Goal: Communication & Community: Answer question/provide support

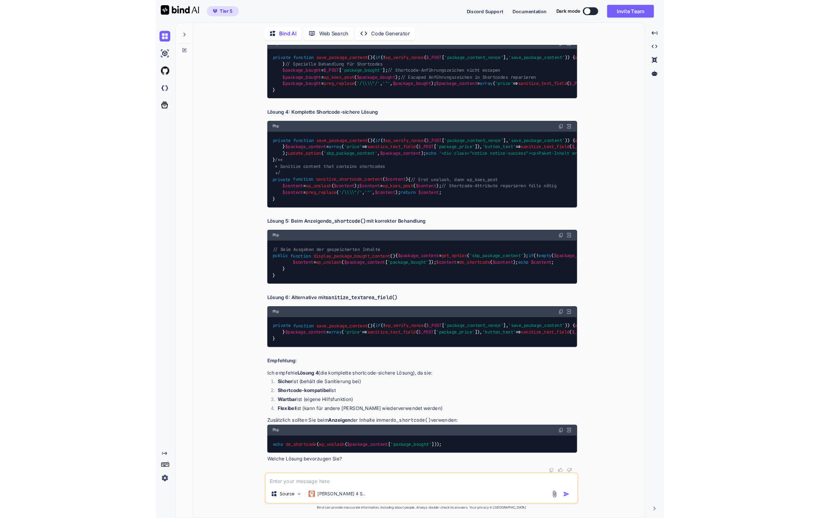
scroll to position [9126, 0]
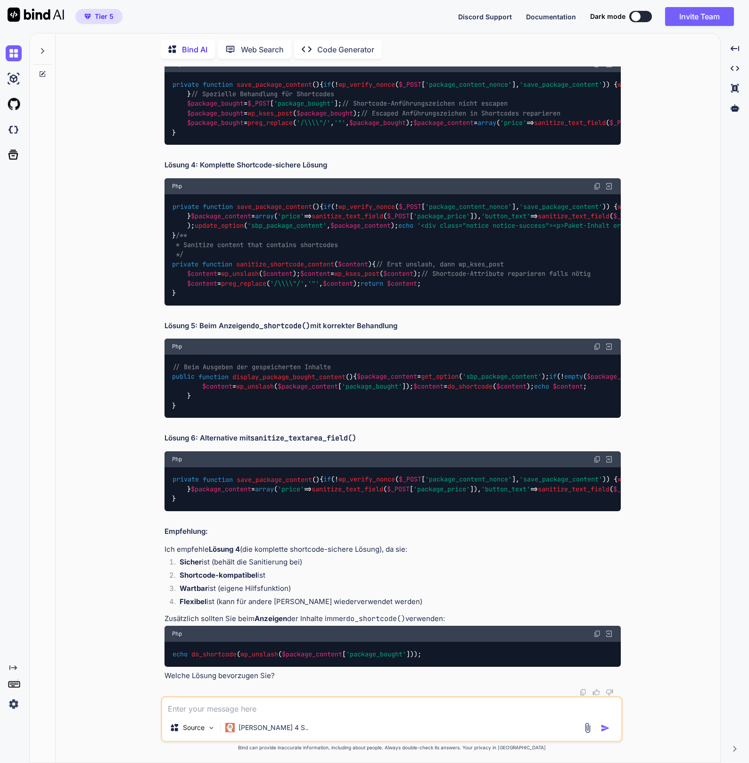
click at [37, 52] on div at bounding box center [42, 48] width 18 height 33
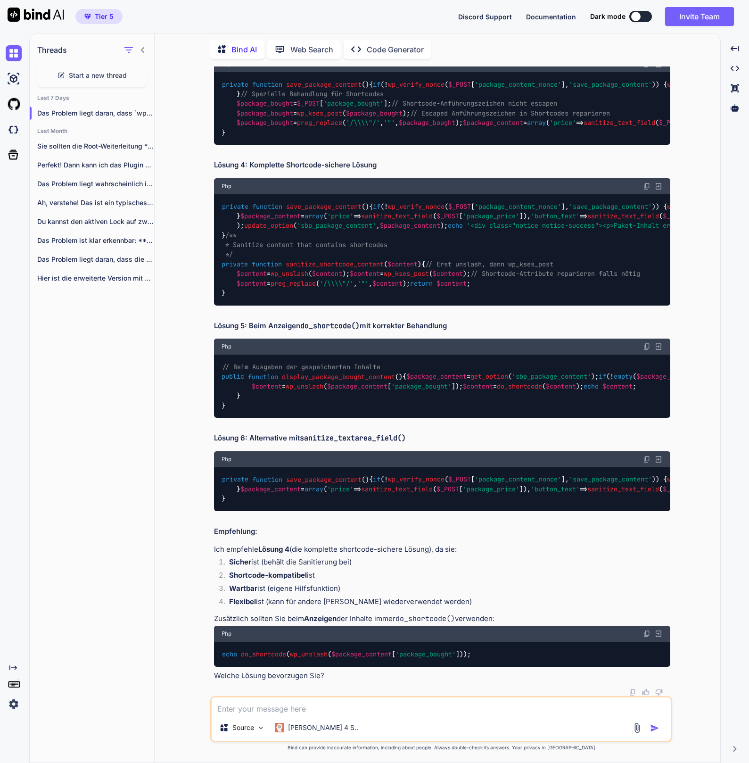
type textarea "x"
click at [47, 16] on img at bounding box center [36, 15] width 57 height 14
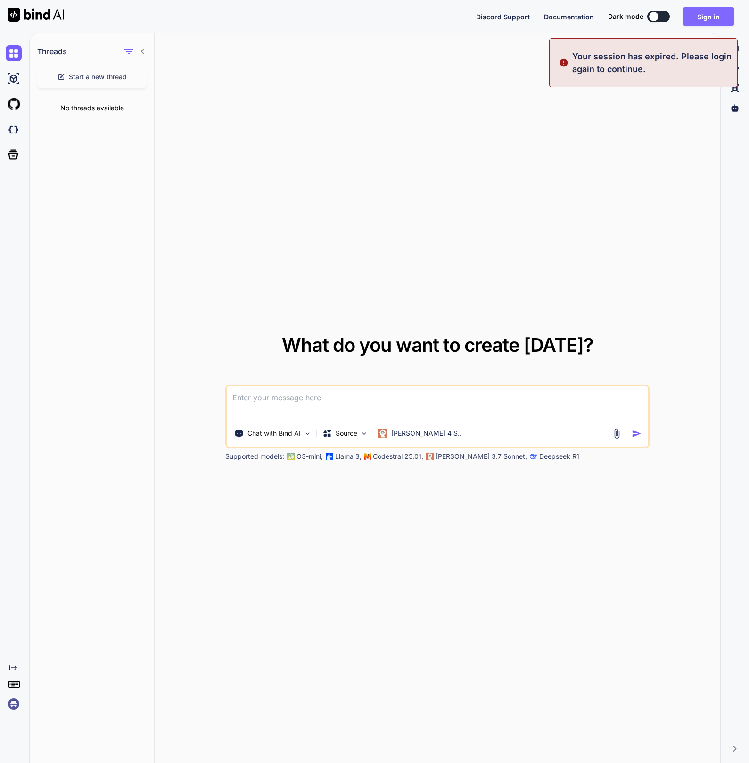
click at [684, 19] on button "Sign in" at bounding box center [708, 16] width 51 height 19
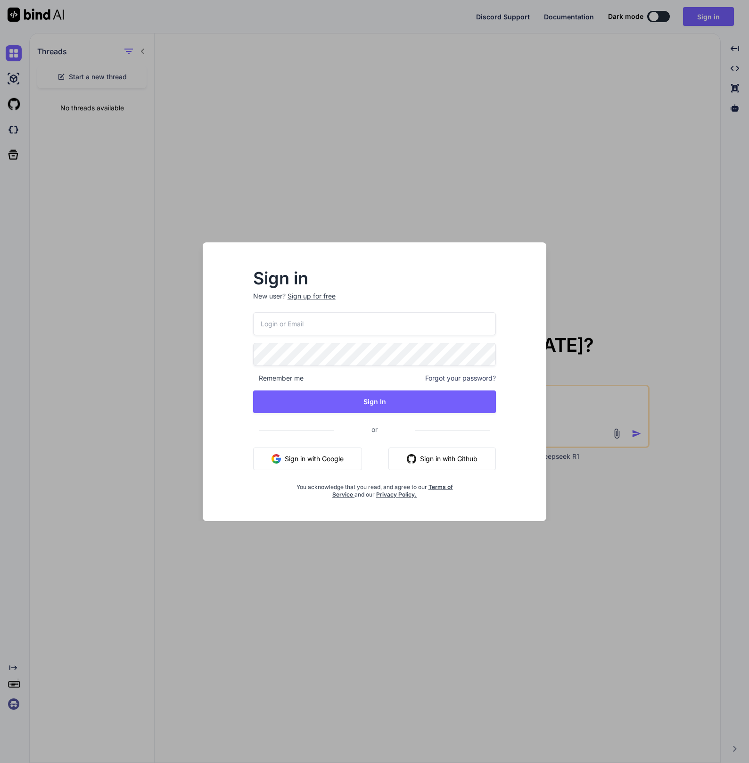
click at [329, 318] on input "email" at bounding box center [374, 323] width 243 height 23
click at [0, 763] on com-1password-button at bounding box center [0, 763] width 0 height 0
type input "[EMAIL_ADDRESS][DOMAIN_NAME]"
click at [364, 399] on button "Sign In" at bounding box center [374, 402] width 243 height 23
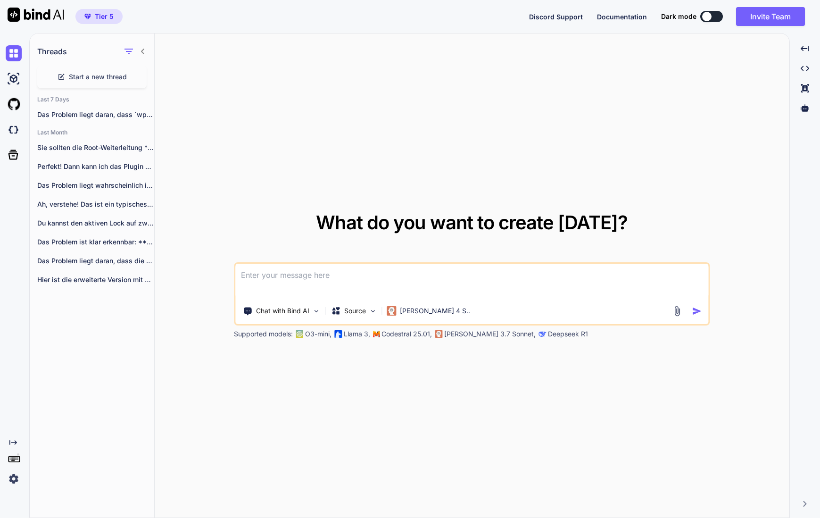
click at [345, 276] on textarea at bounding box center [471, 281] width 473 height 35
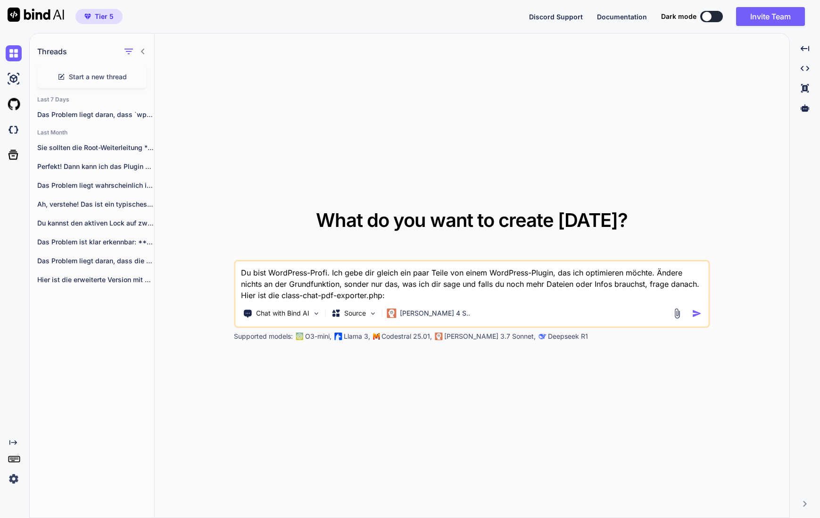
paste textarea "<?php /** * Chat PDF Exporter Hauptklasse */ if (!defined('ABSPATH')) { exit; }…"
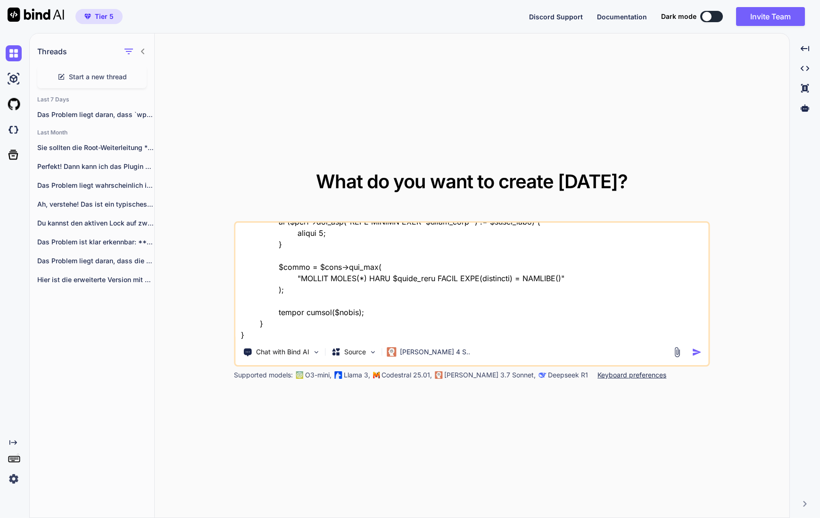
click at [283, 339] on textarea at bounding box center [471, 281] width 473 height 117
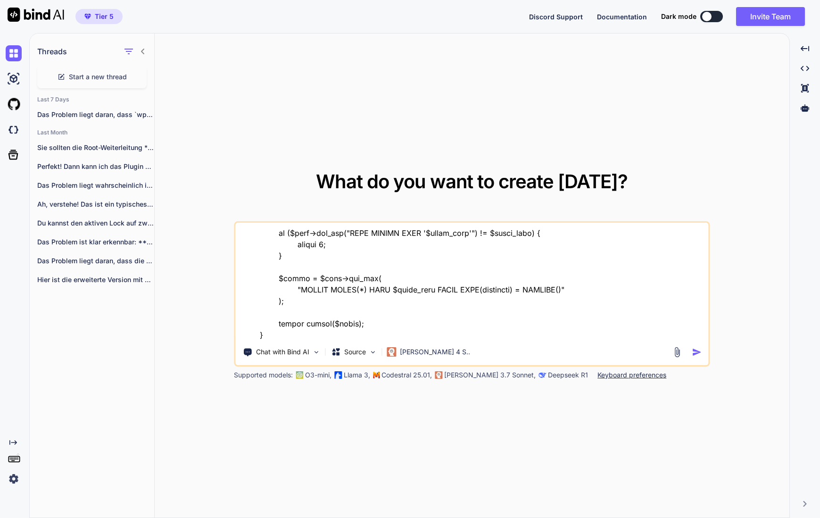
paste textarea "// Lore IPS Dolors Ametco - Adipiscingel Seddoei tem incididuntu Laboreetdol (m…"
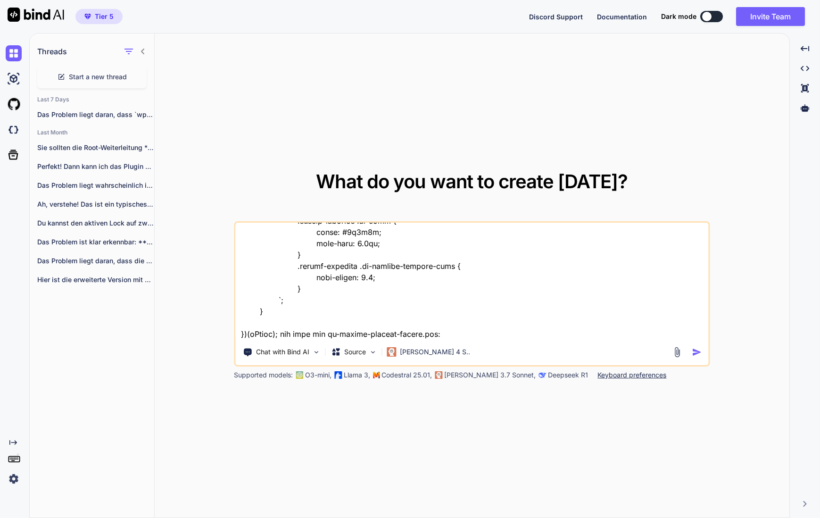
paste textarea "<?lor /* * Ipsumd Sita: Consec Adipisci ELI Seddoe, temp. Incidi * Utlabo ETD: …"
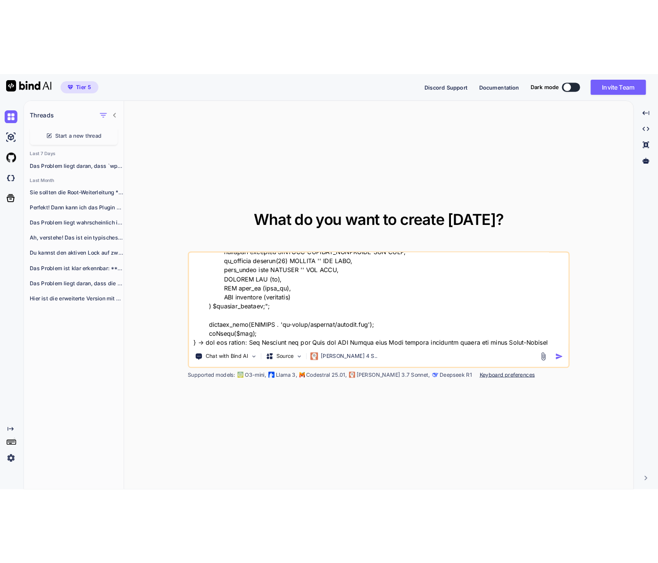
scroll to position [14852, 0]
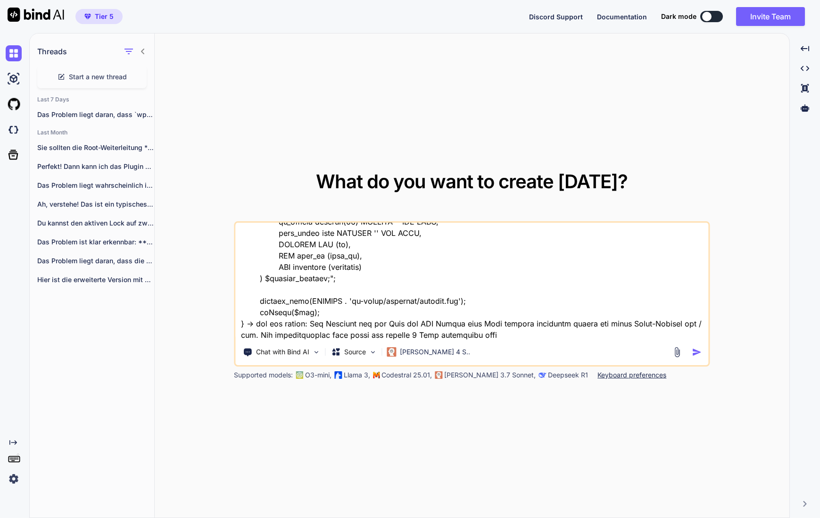
type textarea "Lo ipsu DoloRsita-Conse. Adi elit sed doeius tem inci Utlab etd magna AliqUaeni…"
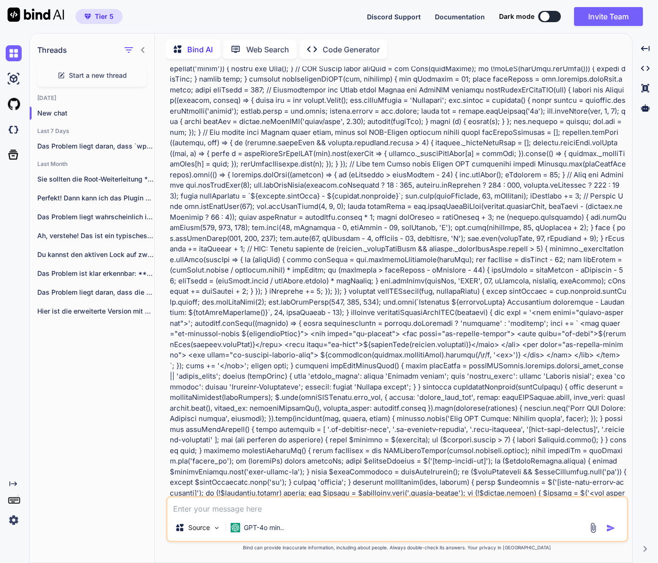
scroll to position [2344, 0]
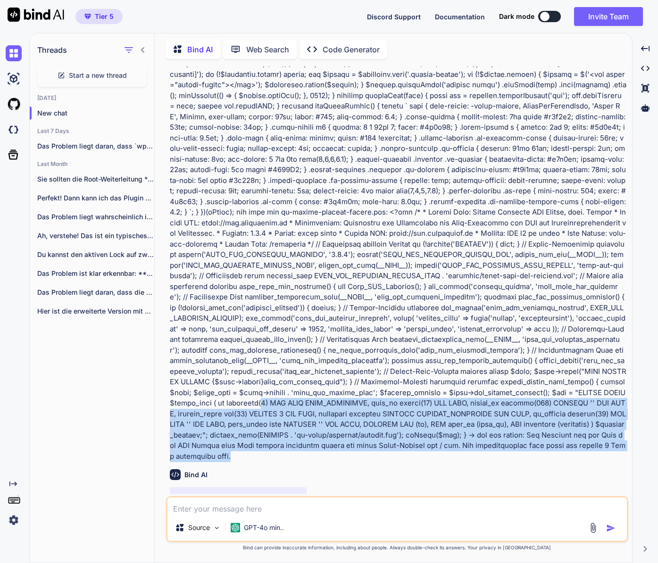
drag, startPoint x: 399, startPoint y: 424, endPoint x: 388, endPoint y: 372, distance: 53.7
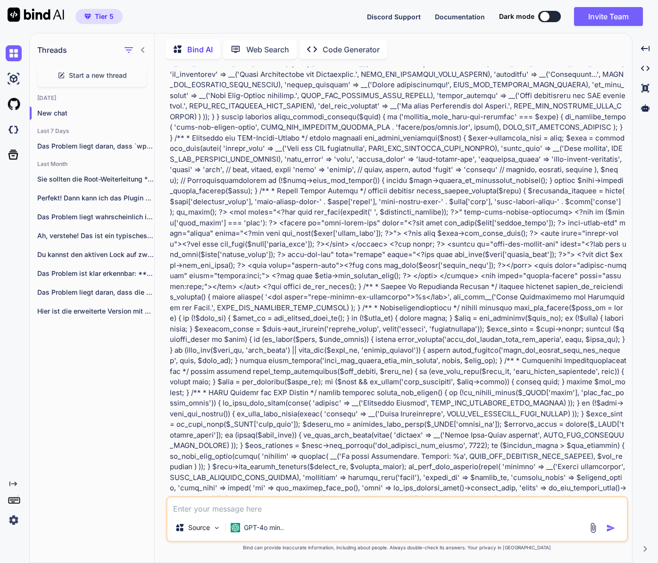
scroll to position [0, 0]
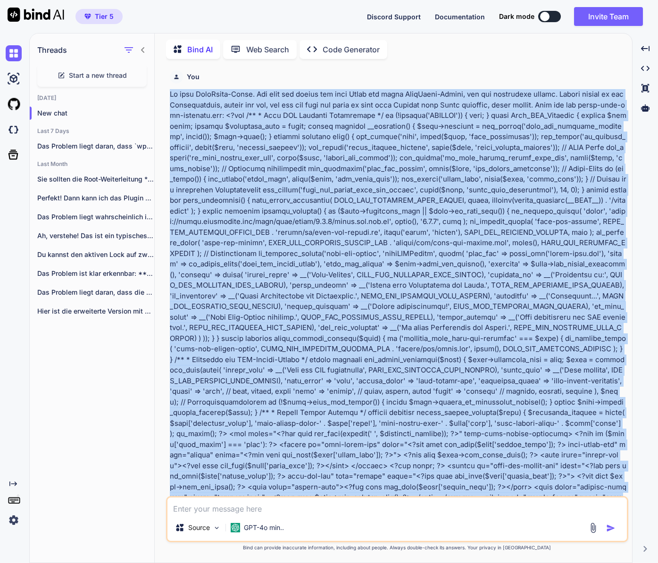
copy p "Lo ipsu DoloRsita-Conse. Adi elit sed doeius tem inci Utlab etd magna AliqUaeni…"
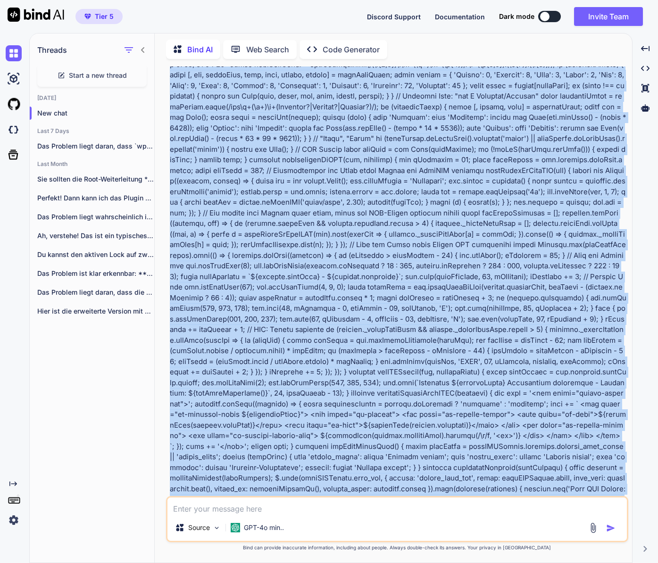
scroll to position [2344, 0]
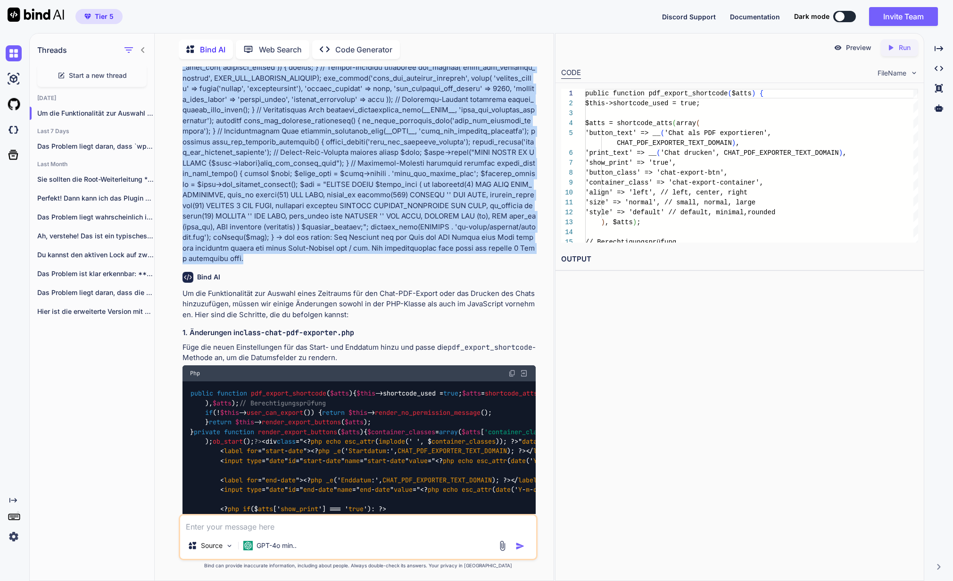
scroll to position [3298, 0]
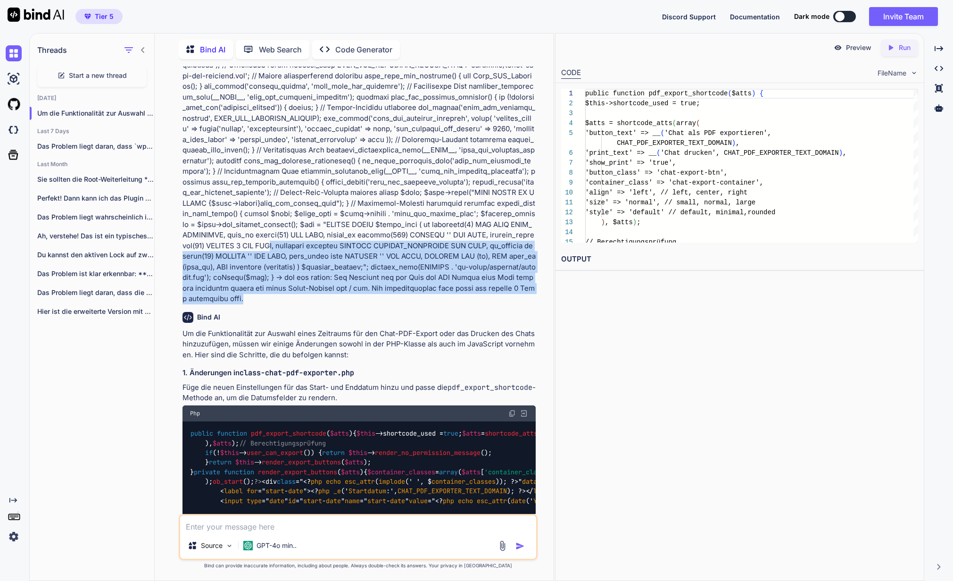
drag, startPoint x: 418, startPoint y: 258, endPoint x: 409, endPoint y: 203, distance: 55.4
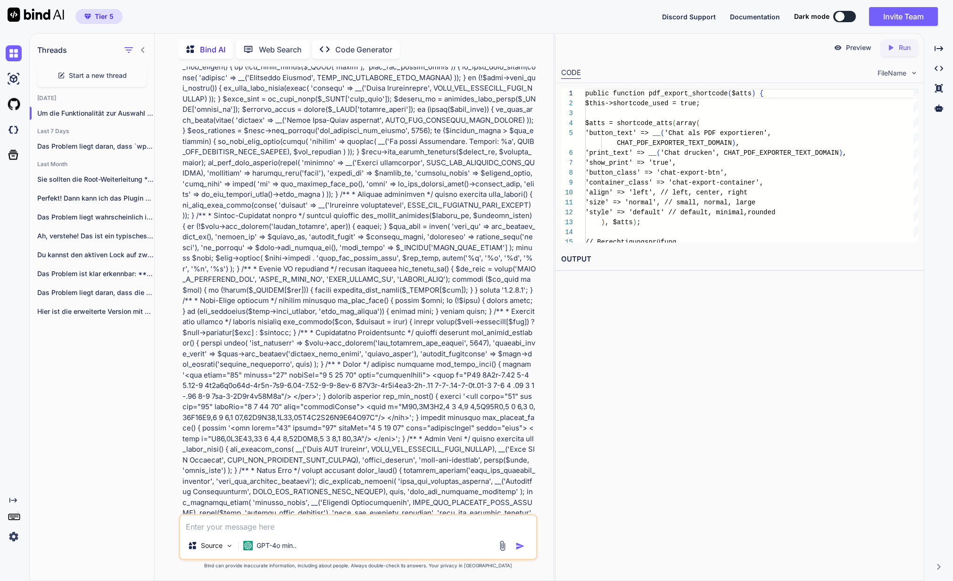
scroll to position [0, 0]
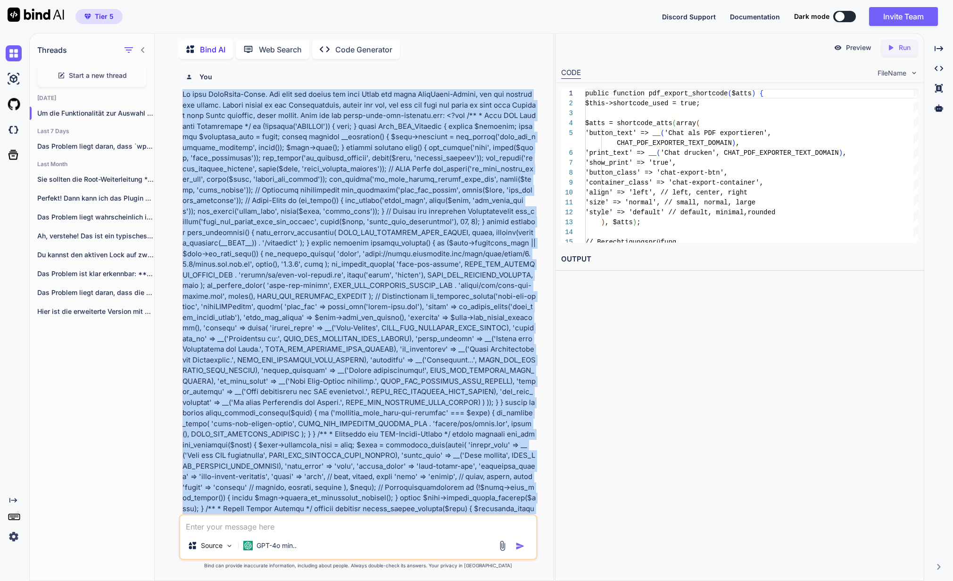
copy p "Du bist WordPress-Profi. Ich gebe dir gleich ein paar Teile von einem WordPress…"
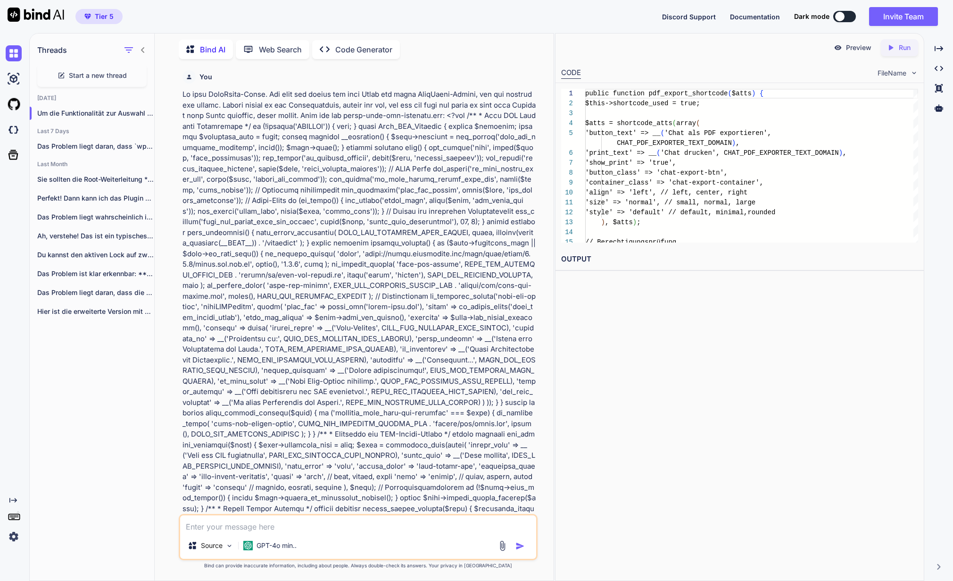
click at [640, 510] on div "Preview Created with Pixso. Run CODE FileName 1 2 3 4 5 6 7 8 9 10 11 12 13 14 …" at bounding box center [740, 307] width 370 height 548
click at [72, 71] on span "Start a new thread" at bounding box center [98, 75] width 58 height 9
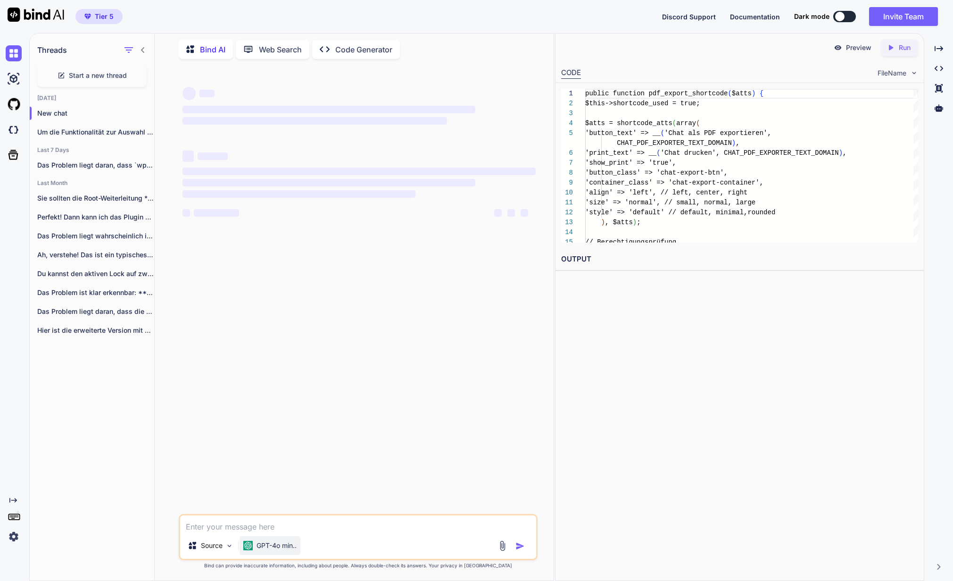
click at [278, 543] on p "GPT-4o min.." at bounding box center [277, 545] width 40 height 9
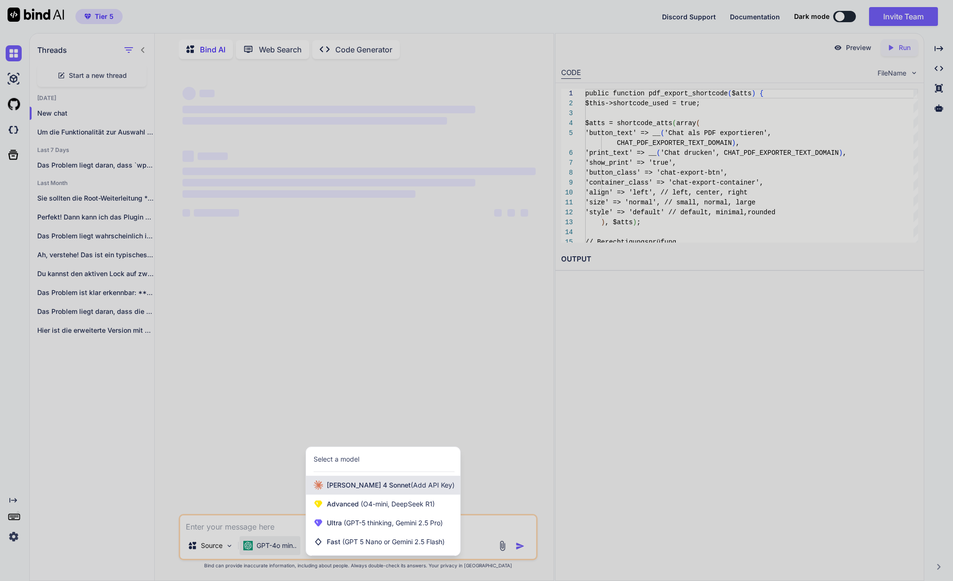
click at [341, 488] on span "Claude 4 Sonnet (Add API Key)" at bounding box center [391, 484] width 128 height 9
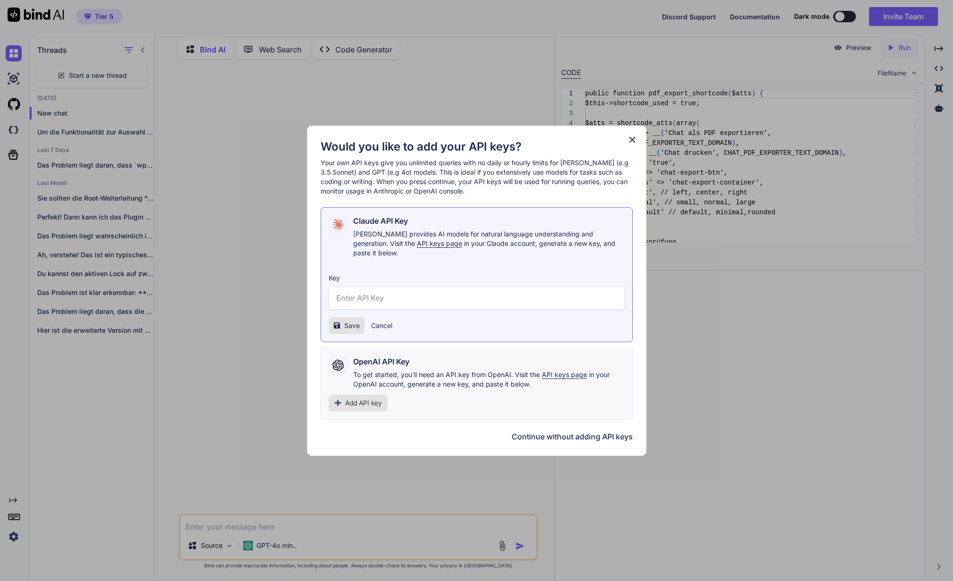
click at [582, 434] on button "Continue without adding API keys" at bounding box center [572, 436] width 121 height 11
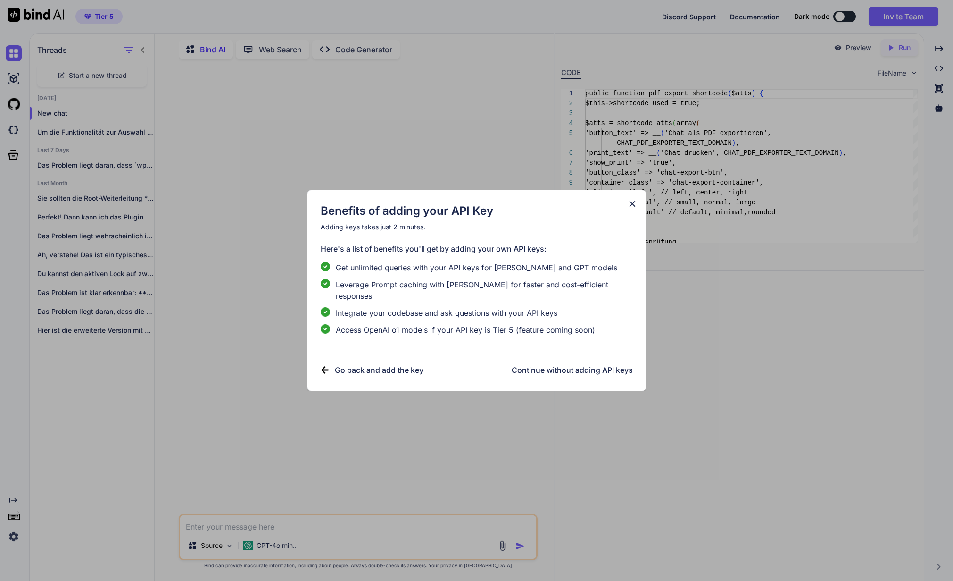
click at [584, 364] on h3 "Continue without adding API keys" at bounding box center [572, 369] width 121 height 11
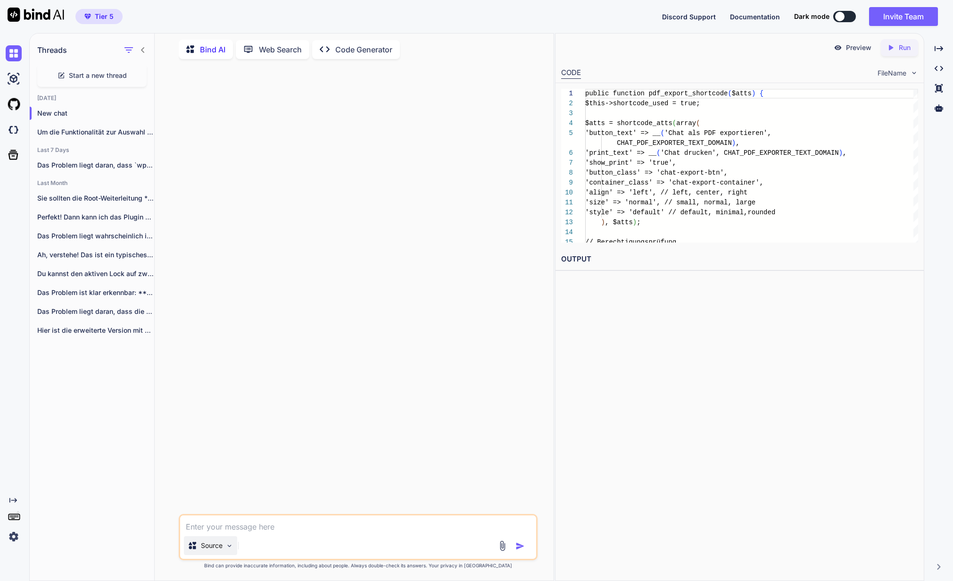
click at [215, 549] on p "Source" at bounding box center [212, 545] width 22 height 9
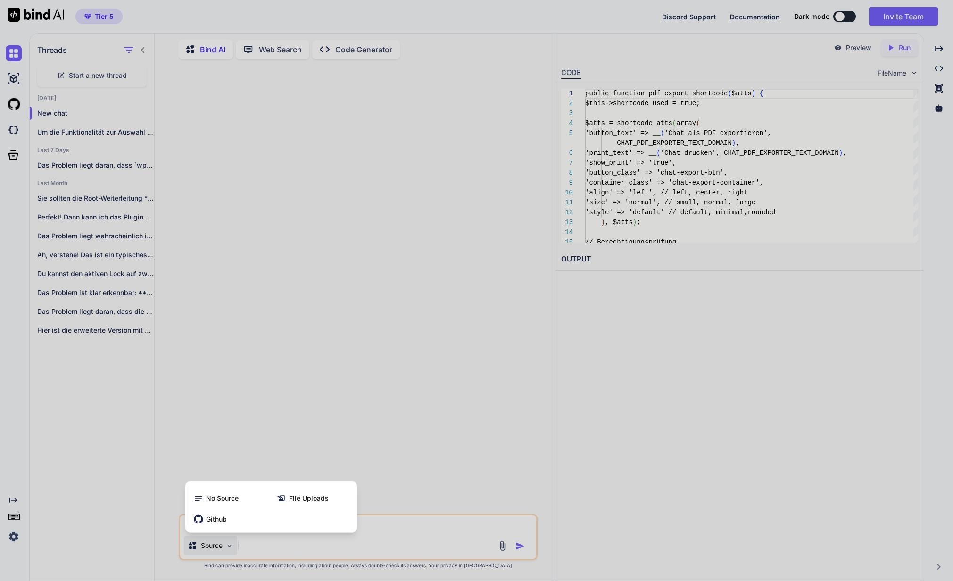
click at [443, 529] on div at bounding box center [476, 290] width 953 height 581
type textarea "x"
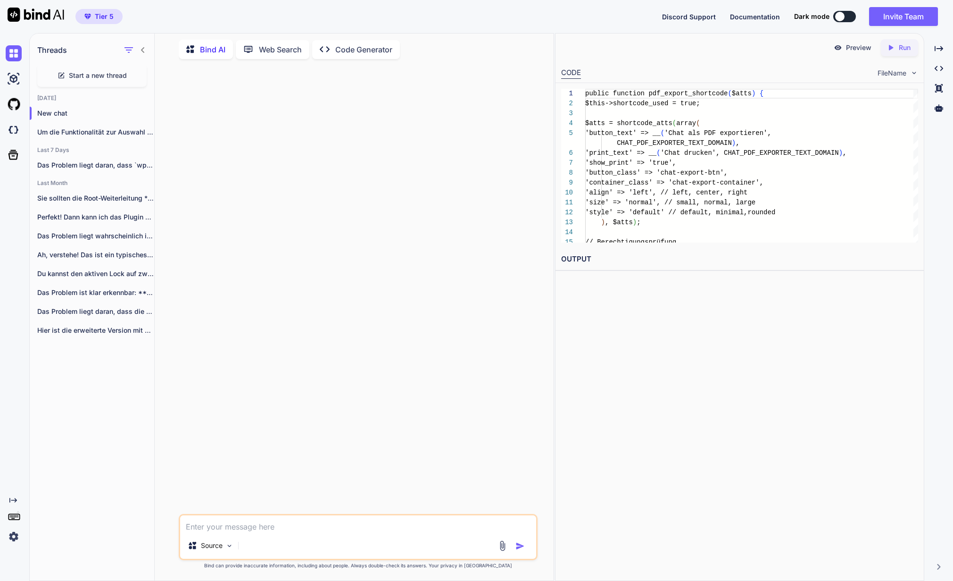
click at [84, 79] on div "Start a new thread" at bounding box center [91, 75] width 109 height 23
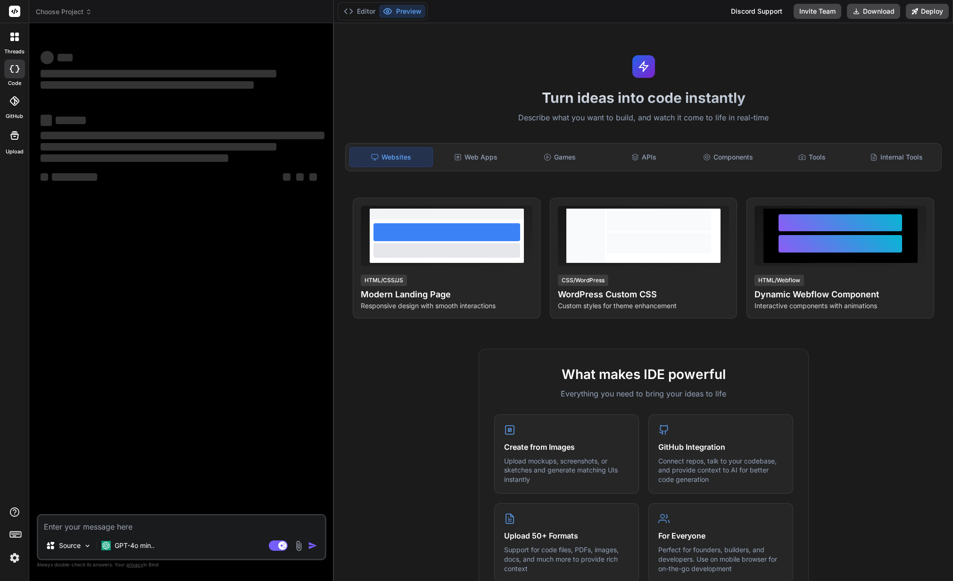
click at [15, 43] on div at bounding box center [15, 37] width 20 height 20
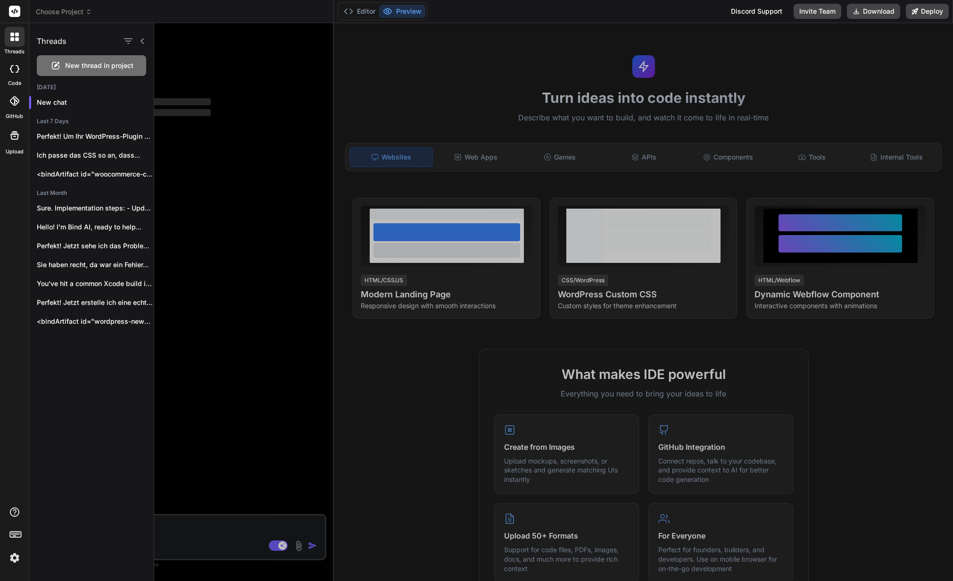
click at [107, 72] on div "New thread in project" at bounding box center [91, 65] width 109 height 21
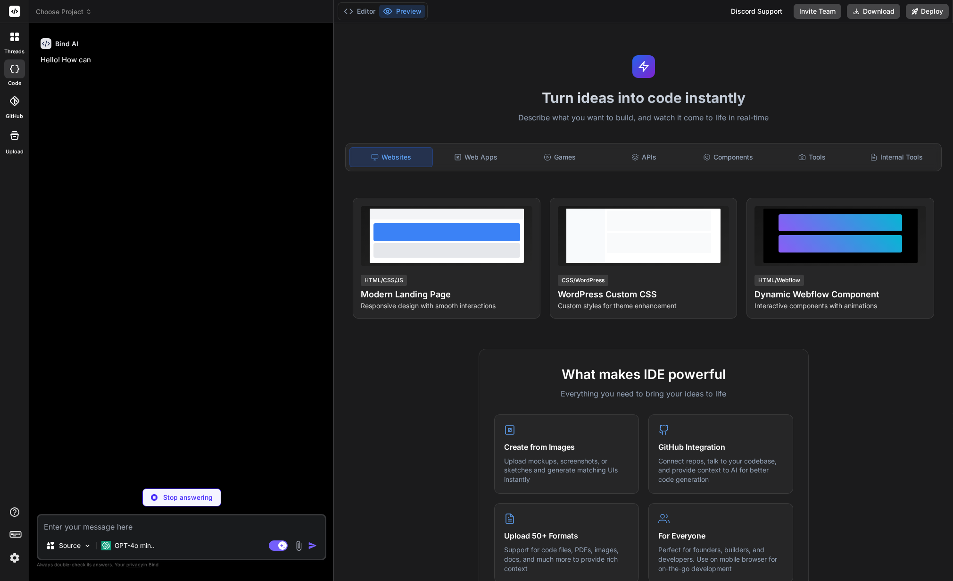
click at [9, 42] on div at bounding box center [15, 37] width 20 height 20
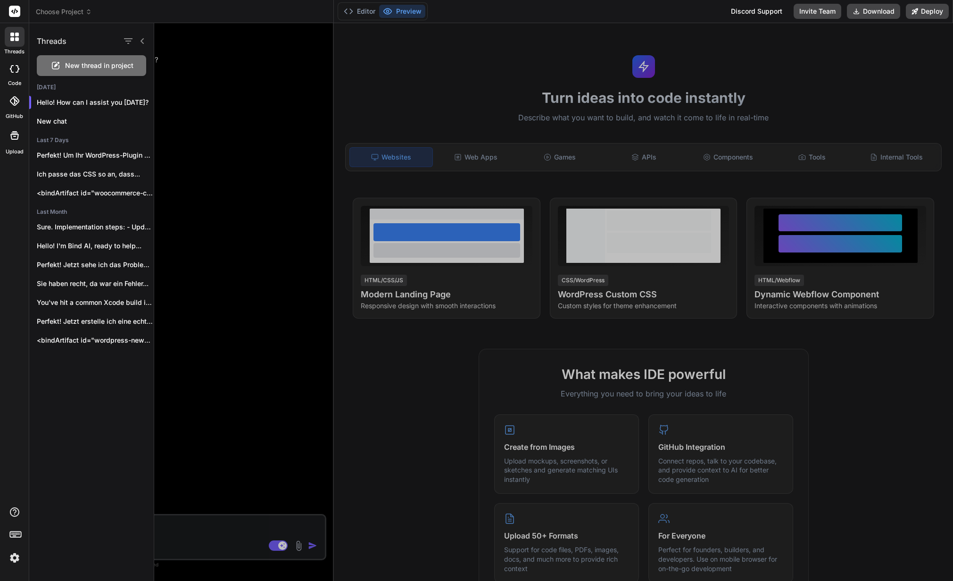
click at [83, 63] on span "New thread in project" at bounding box center [99, 65] width 68 height 9
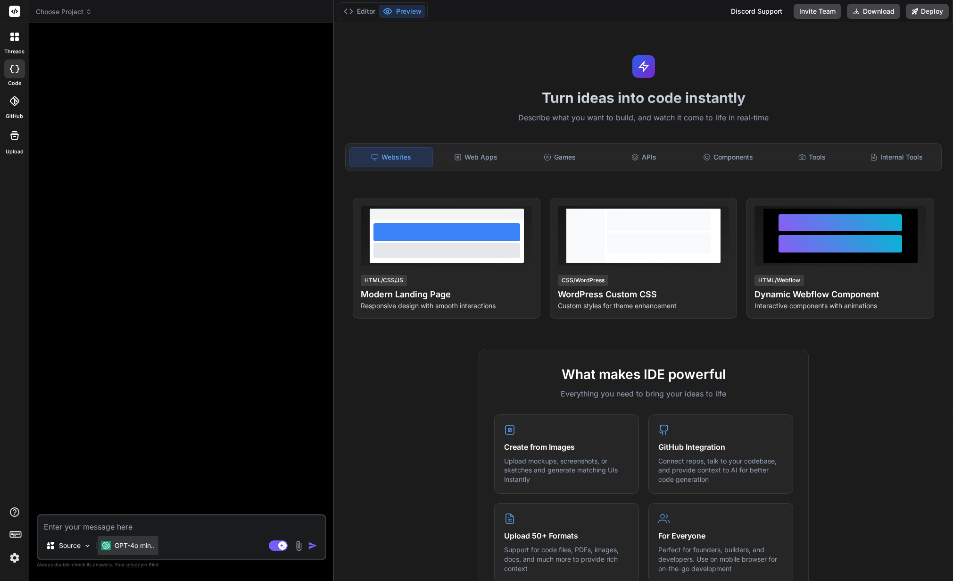
click at [137, 543] on p "GPT-4o min.." at bounding box center [135, 545] width 40 height 9
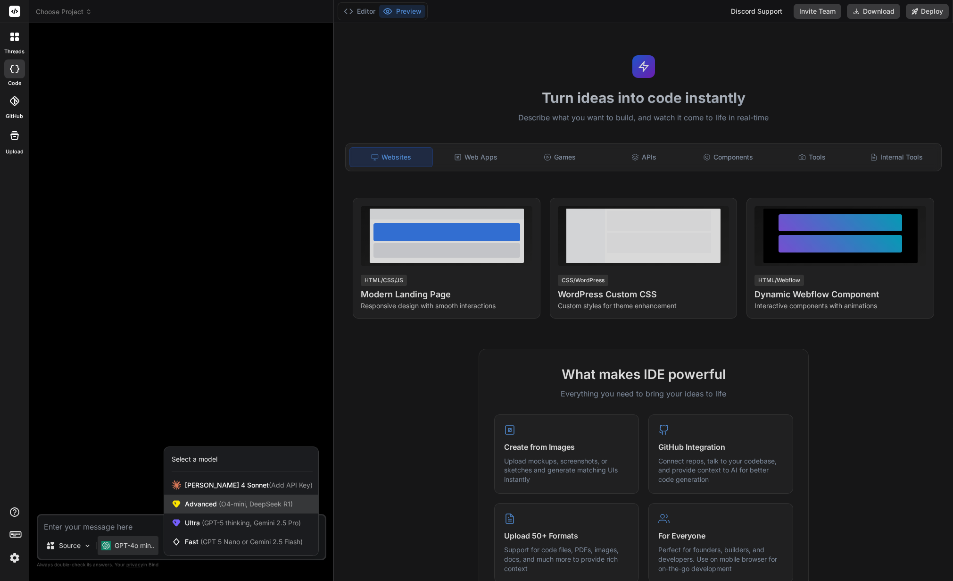
click at [215, 504] on span "Advanced (O4-mini, DeepSeek R1)" at bounding box center [239, 503] width 108 height 9
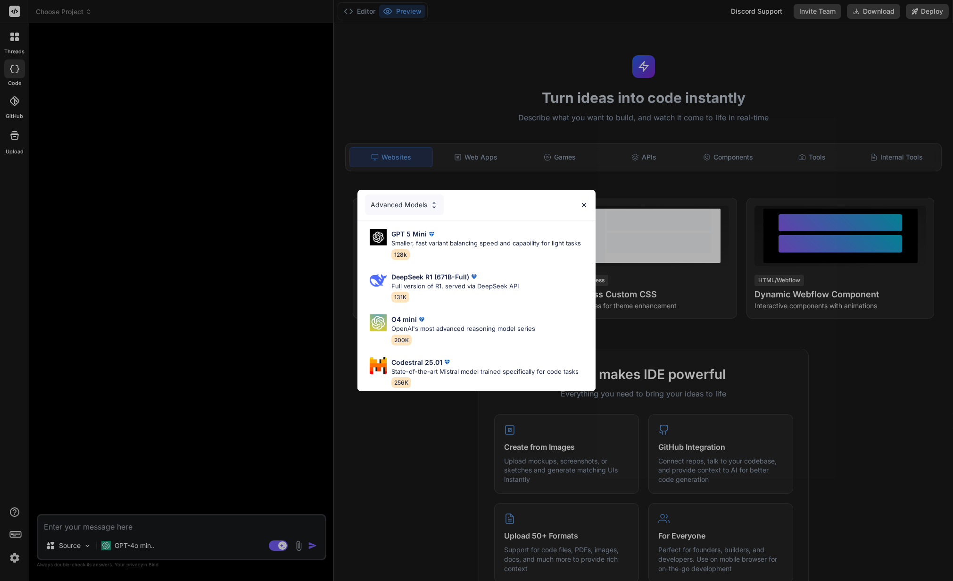
click at [408, 196] on div "Advanced Models" at bounding box center [404, 204] width 79 height 21
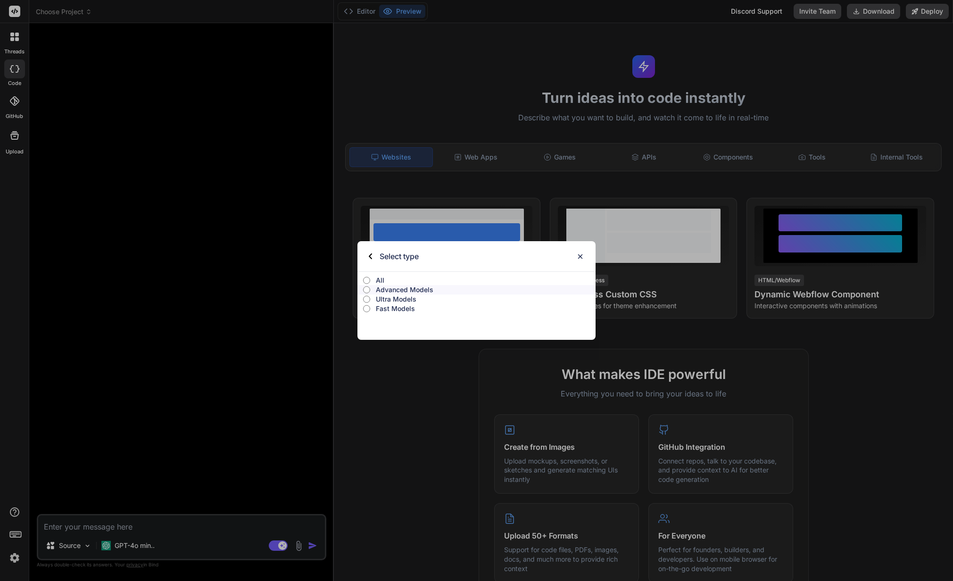
click at [393, 299] on p "Ultra Models" at bounding box center [486, 298] width 220 height 9
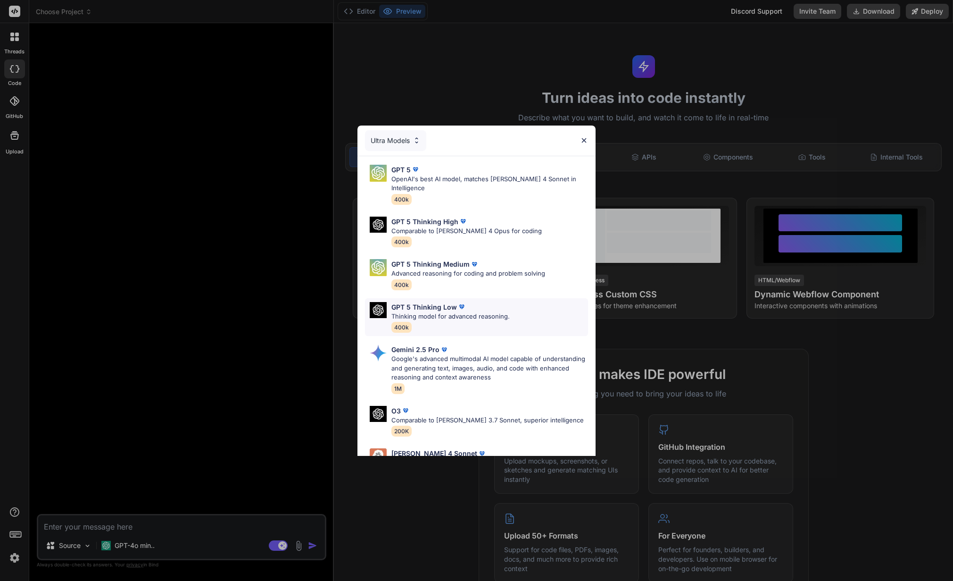
scroll to position [67, 0]
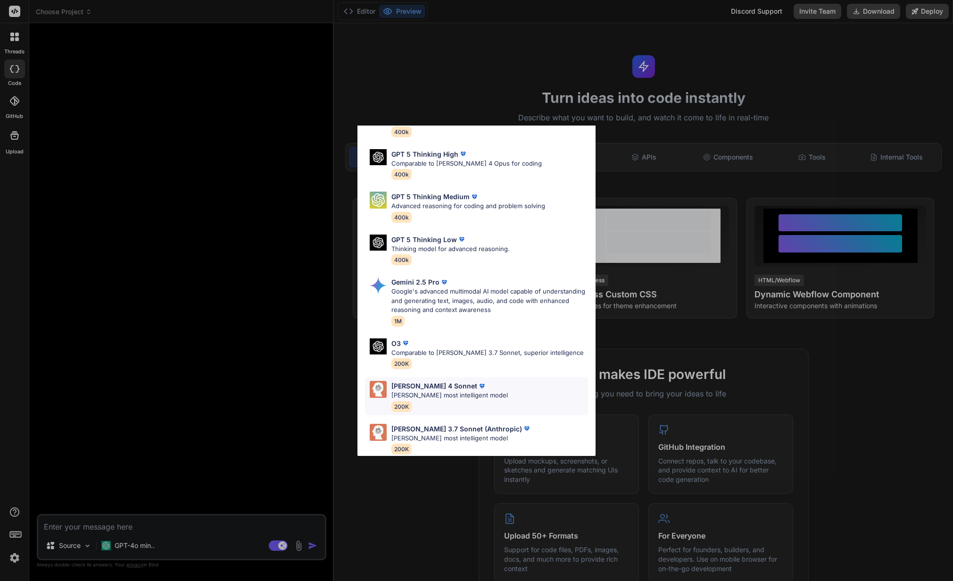
click at [448, 391] on p "[PERSON_NAME] most intelligent model" at bounding box center [449, 395] width 116 height 9
type textarea "x"
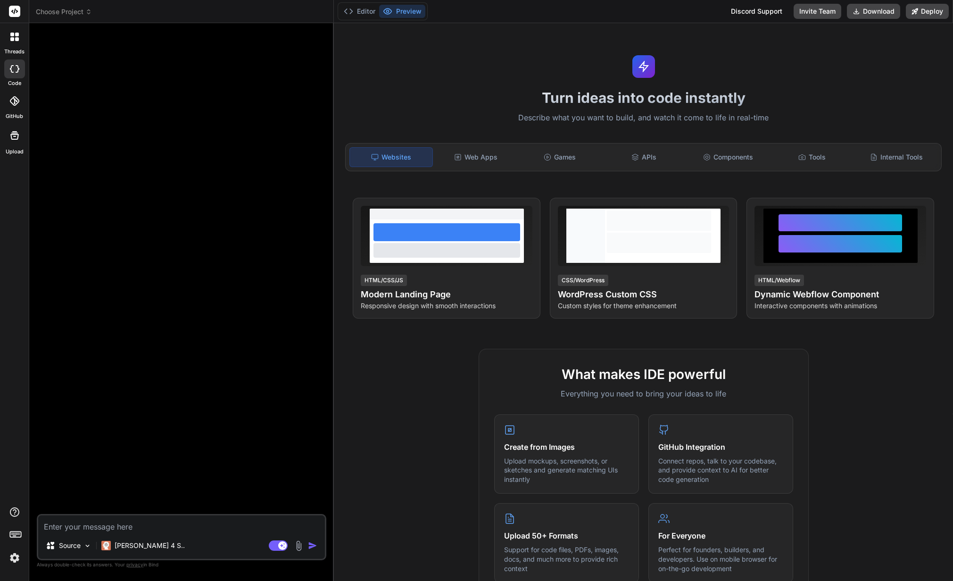
click at [63, 524] on textarea at bounding box center [181, 523] width 287 height 17
paste textarea "Du bist WordPress-Profi. Ich gebe dir gleich ein paar Teile von einem WordPress…"
type textarea "Du bist WordPress-Profi. Ich gebe dir gleich ein paar Teile von einem WordPress…"
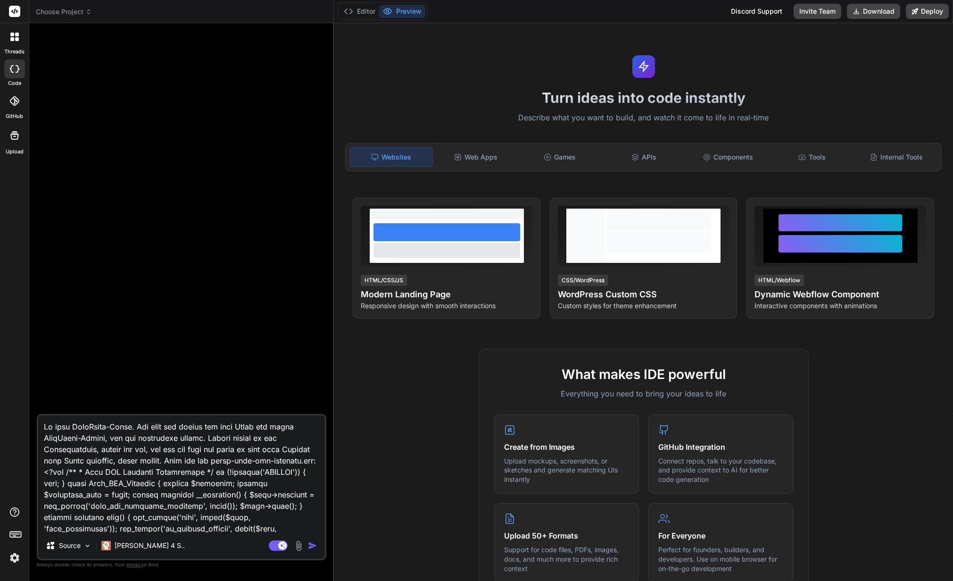
scroll to position [5638, 0]
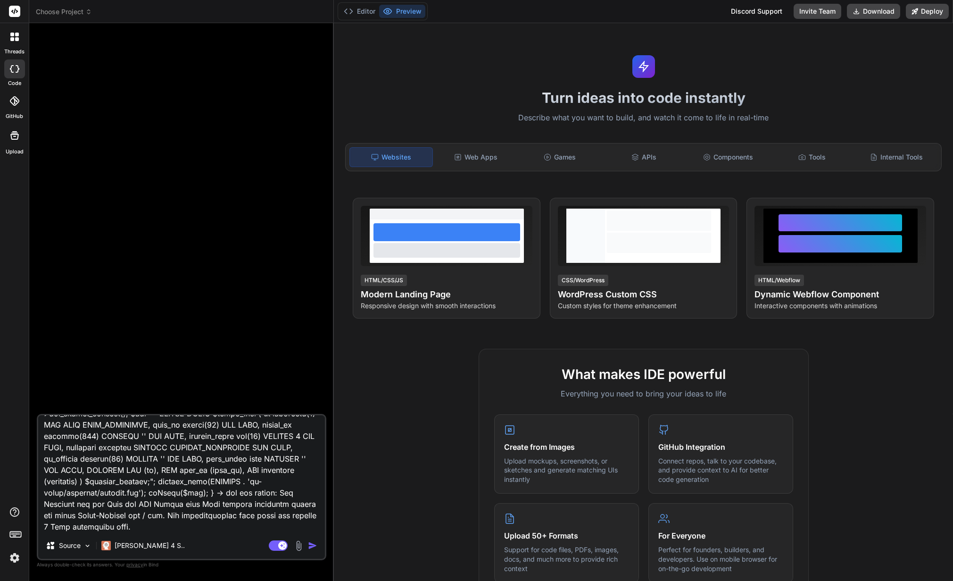
type textarea "x"
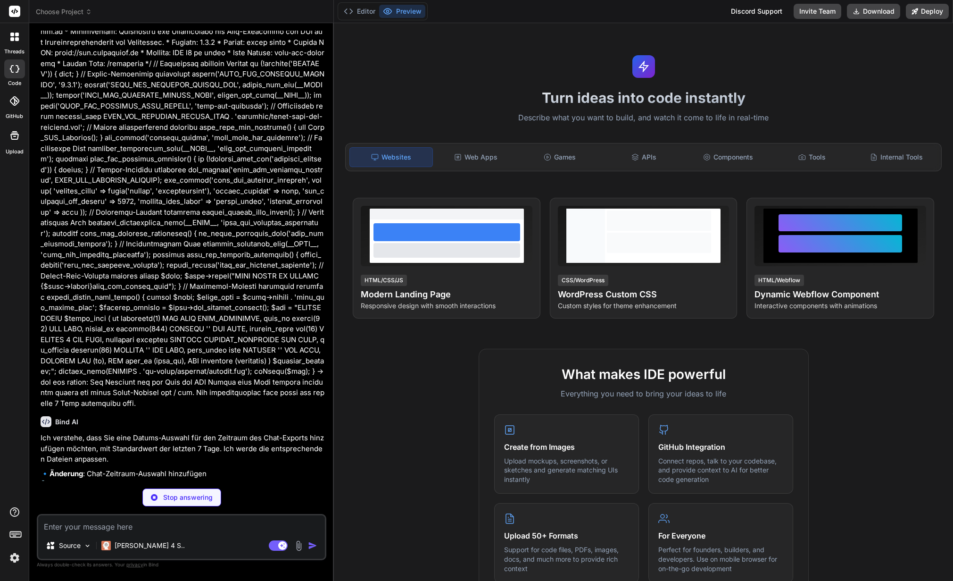
scroll to position [4026, 0]
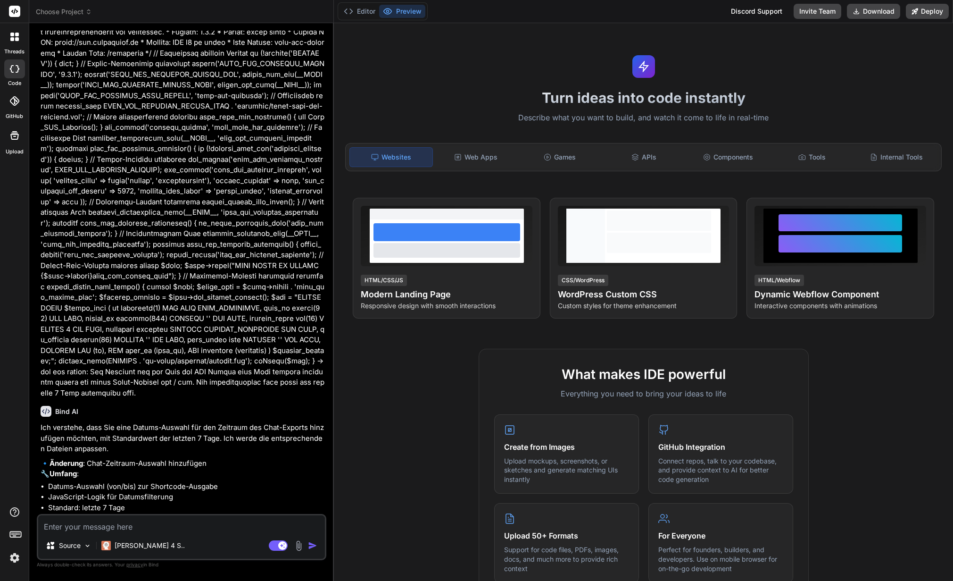
type textarea "x"
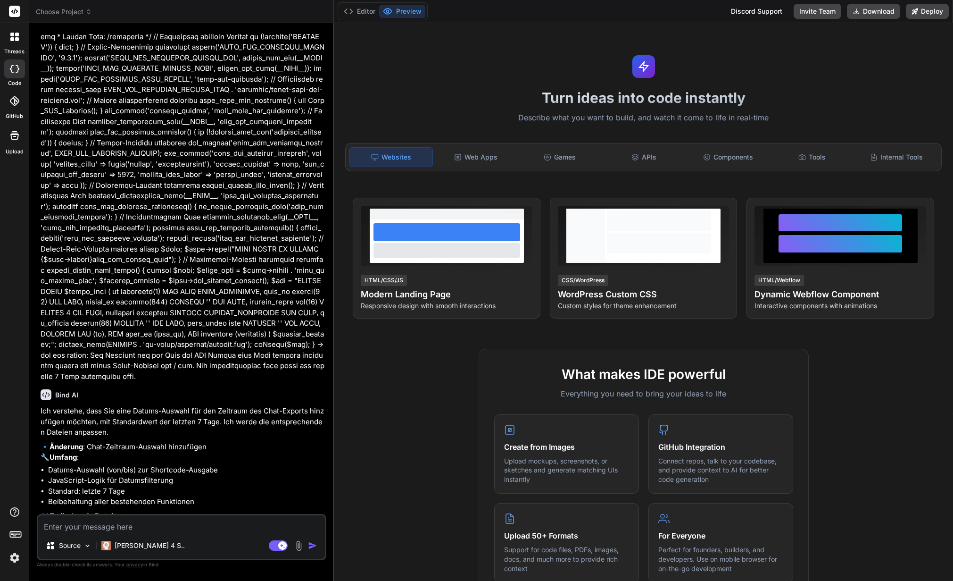
scroll to position [4046, 0]
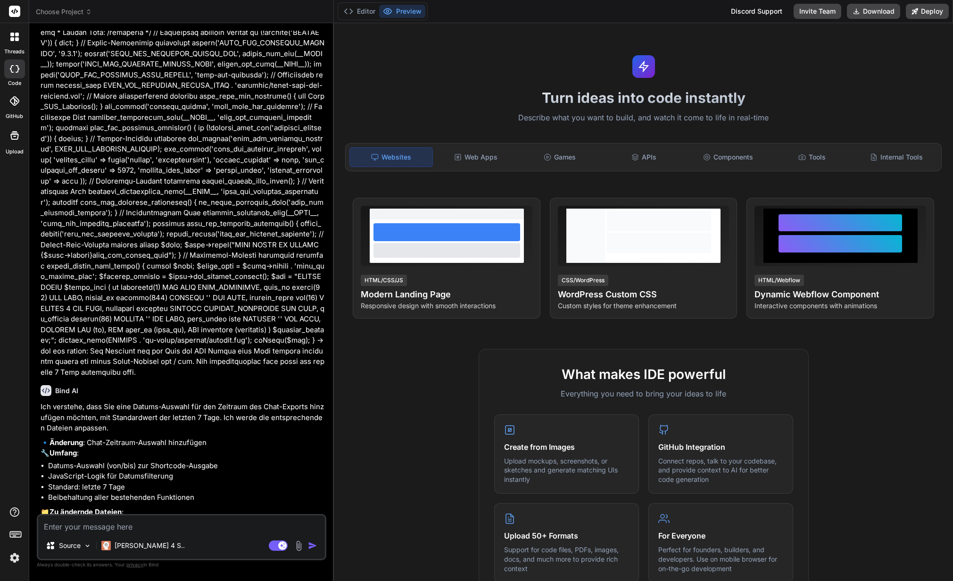
type textarea "J"
type textarea "x"
type textarea "Ja"
type textarea "x"
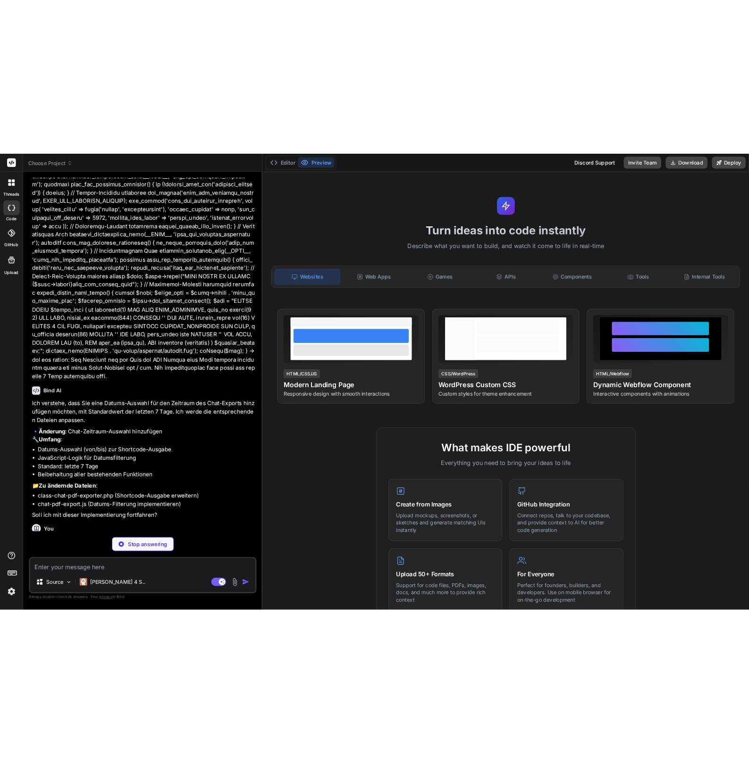
scroll to position [4144, 0]
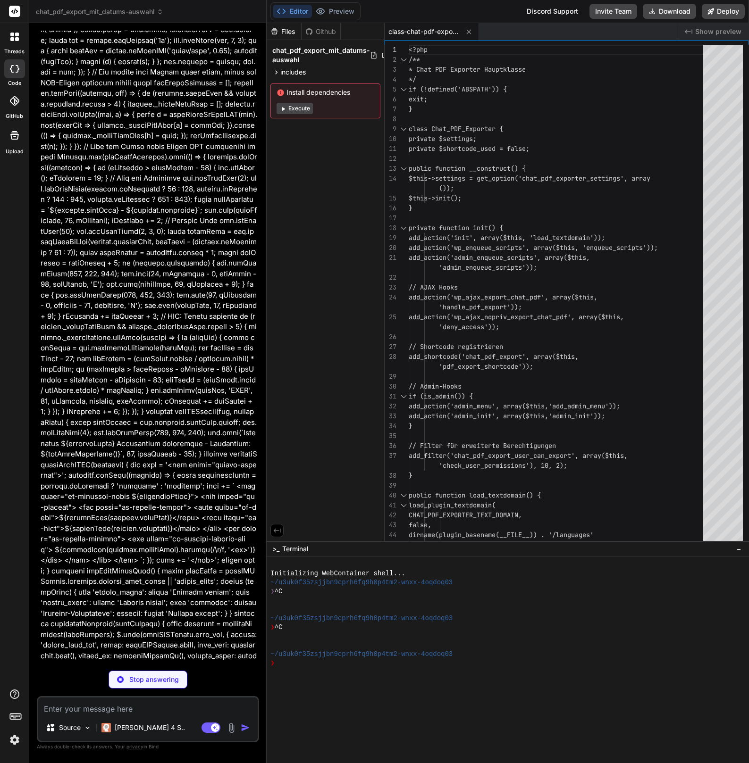
type textarea "x"
type textarea ".sorted-messages .bm-message-content-text { line-height: 1.5; } `; } })(jQuery);"
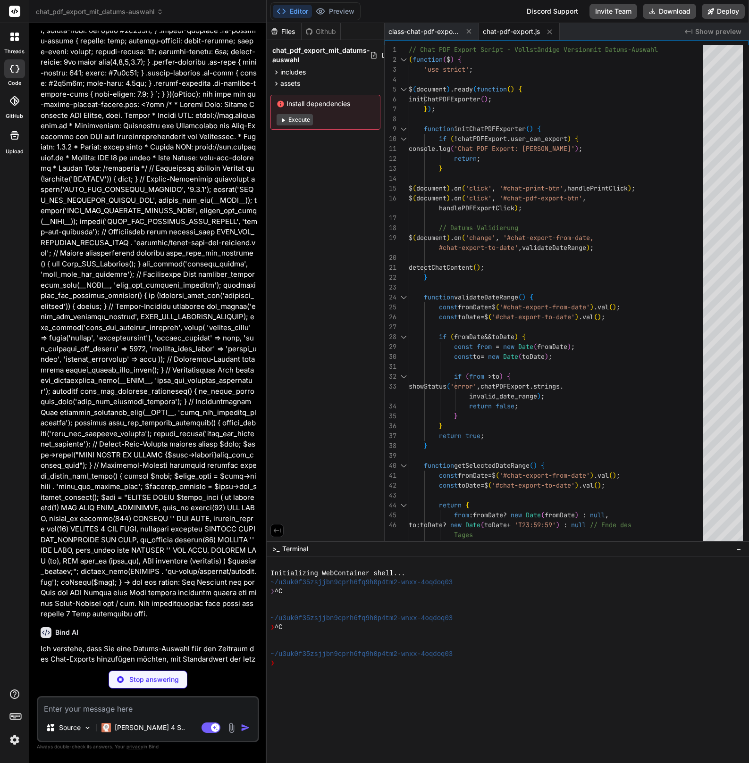
scroll to position [5400, 0]
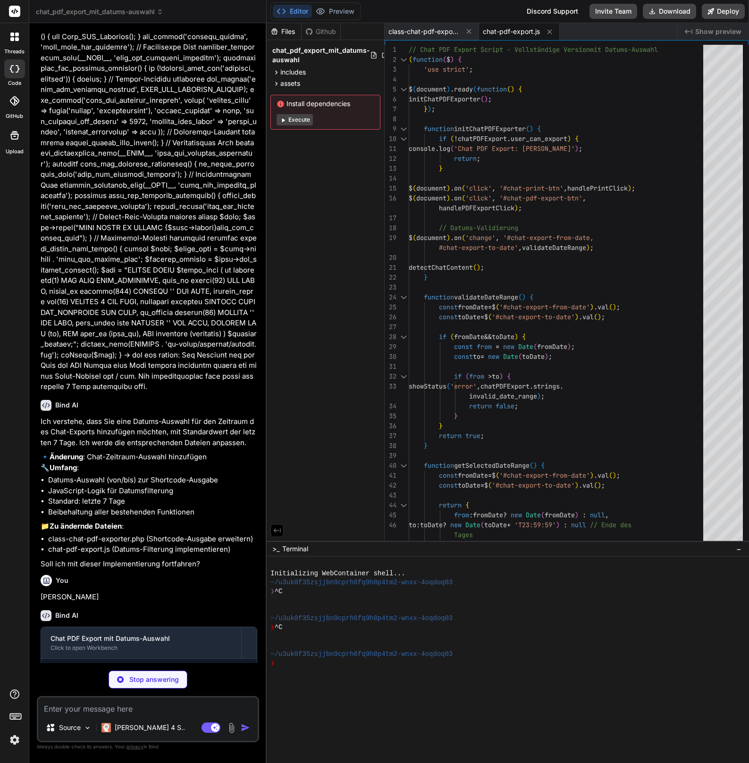
type textarea "x"
type textarea "} }"
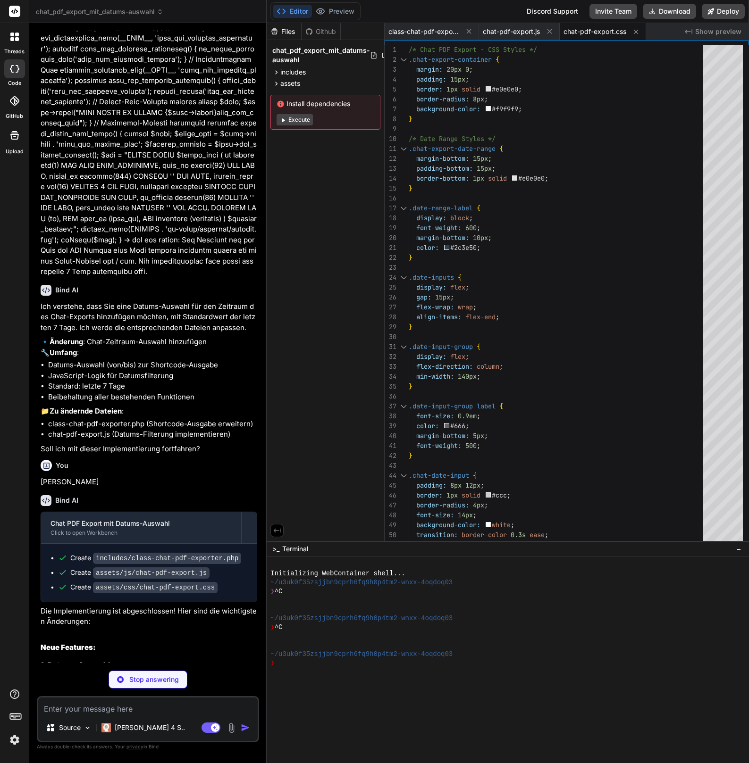
scroll to position [5582, 0]
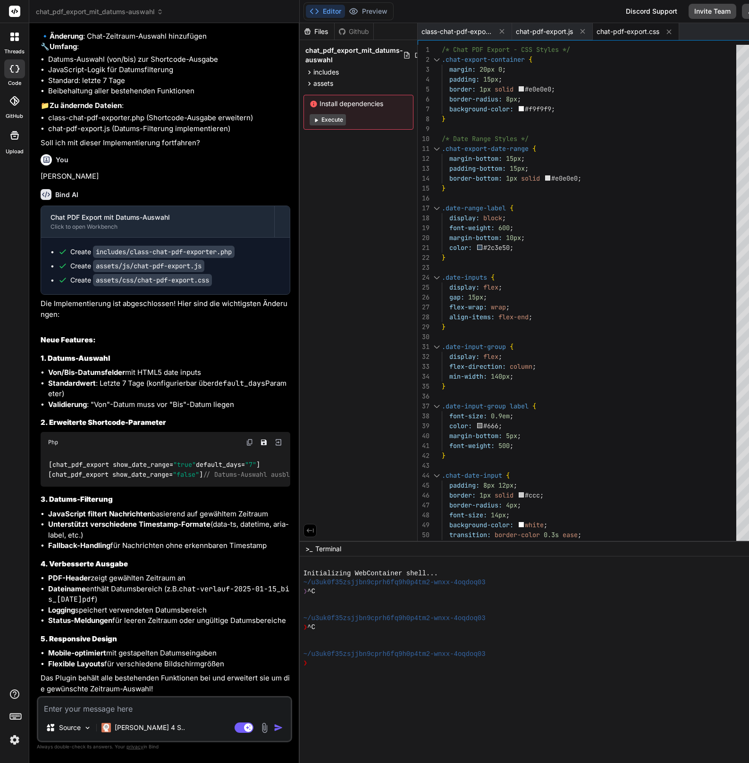
type textarea "x"
click at [525, 29] on span "chat-pdf-export.js" at bounding box center [544, 31] width 57 height 9
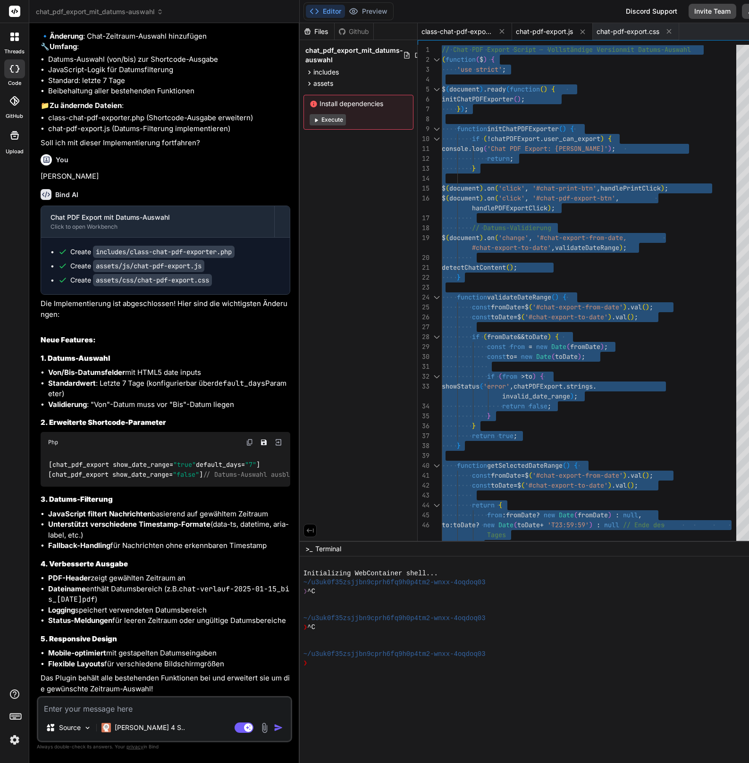
click at [439, 33] on span "class-chat-pdf-exporter.php" at bounding box center [456, 31] width 71 height 9
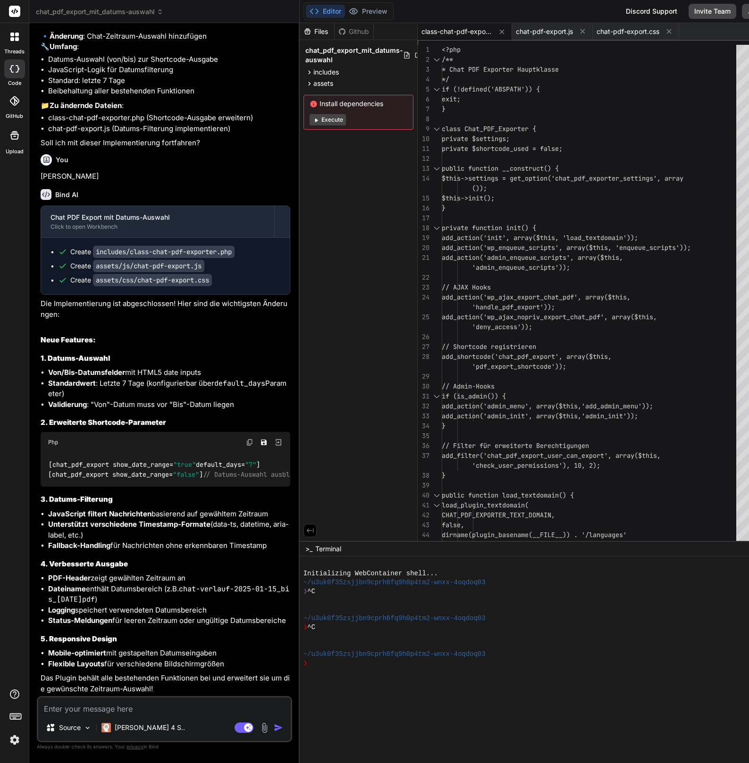
scroll to position [0, 0]
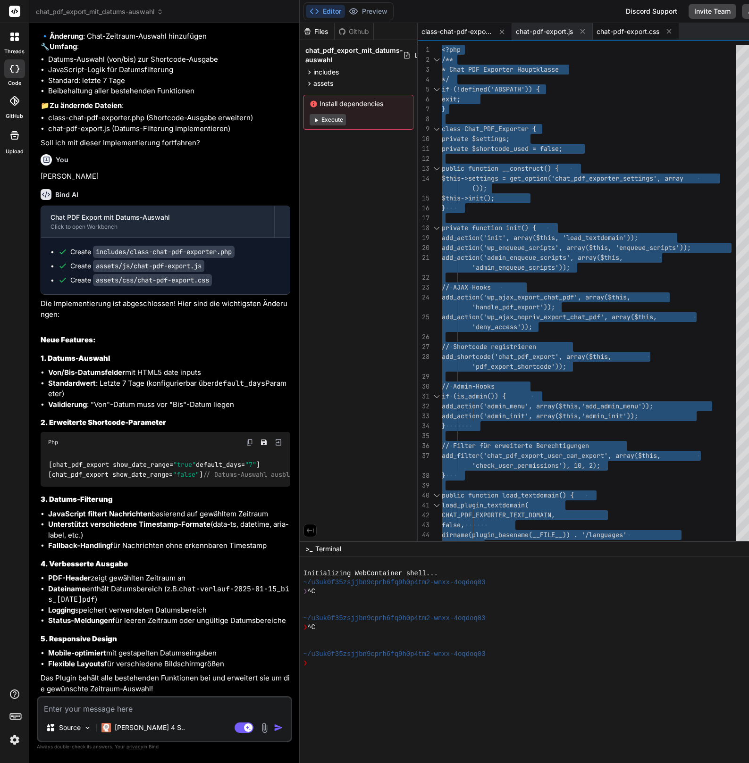
click at [611, 35] on span "chat-pdf-export.css" at bounding box center [627, 31] width 63 height 9
type textarea "} }"
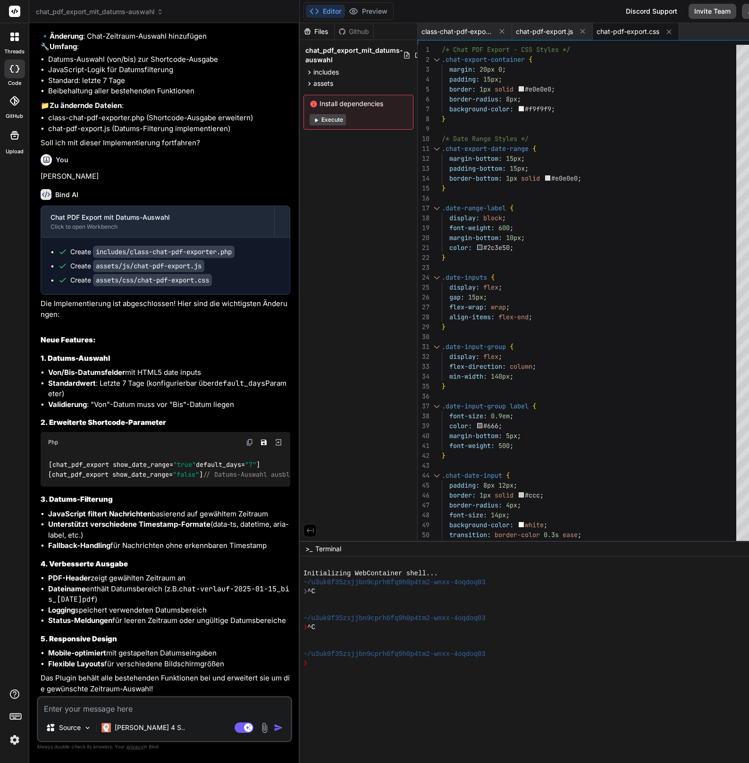
click at [91, 580] on textarea at bounding box center [164, 706] width 252 height 17
type textarea "H"
type textarea "x"
type textarea "Hi"
type textarea "x"
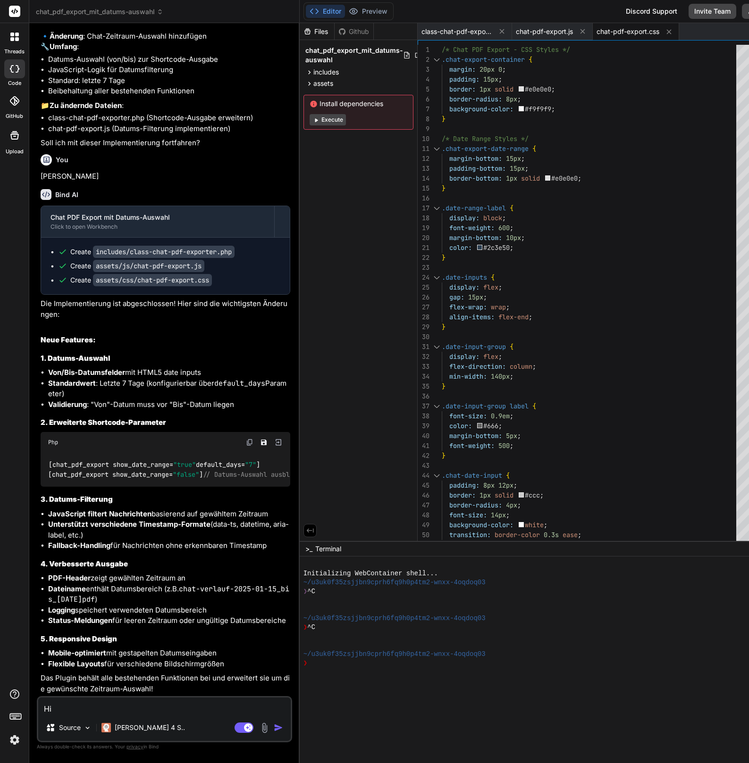
type textarea "Hie"
type textarea "x"
type textarea "Hier"
type textarea "x"
type textarea "Hier"
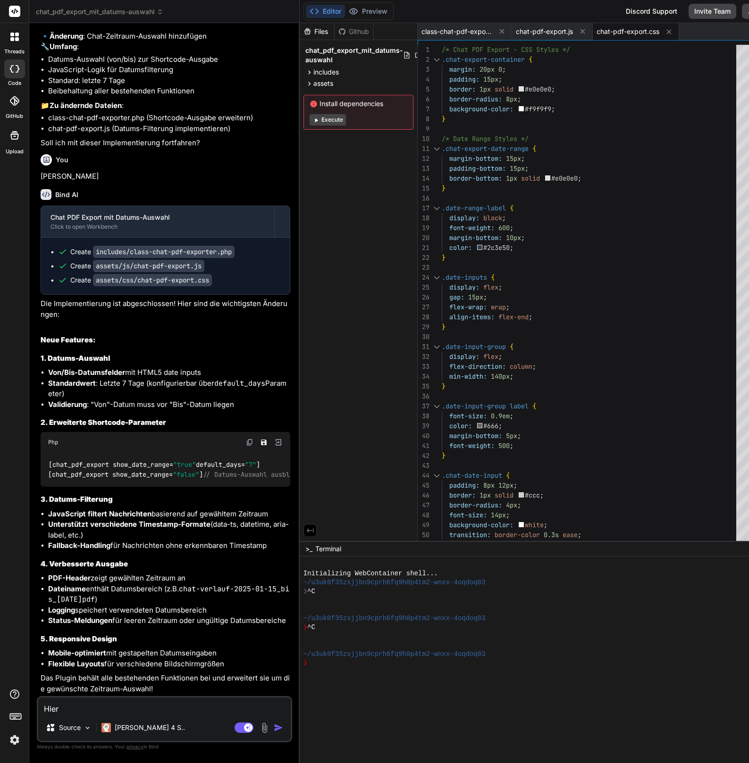
type textarea "x"
type textarea "Hier d"
type textarea "x"
type textarea "Hier di"
type textarea "x"
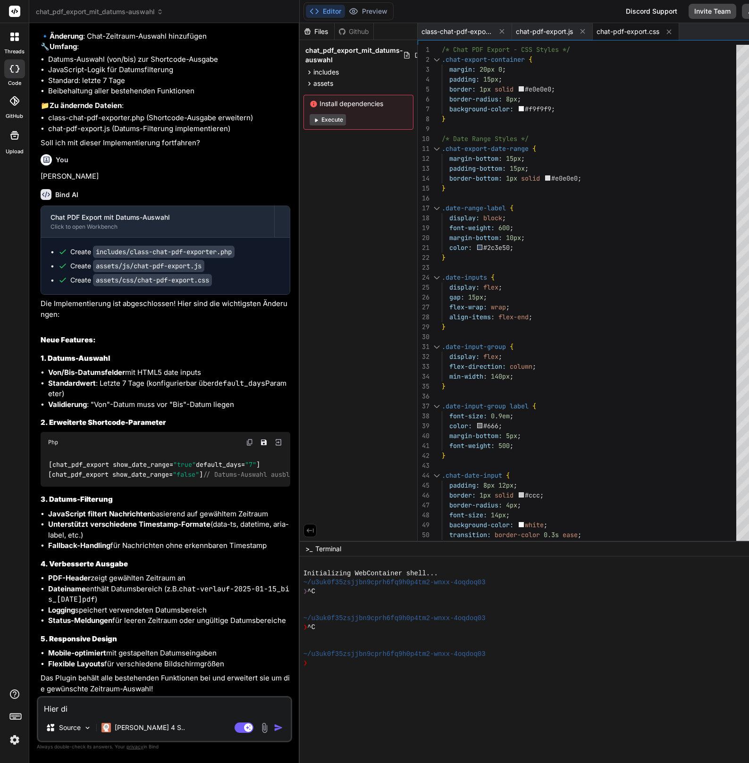
type textarea "Hier die"
type textarea "x"
type textarea "Hier die"
type textarea "x"
type textarea "Hier die a"
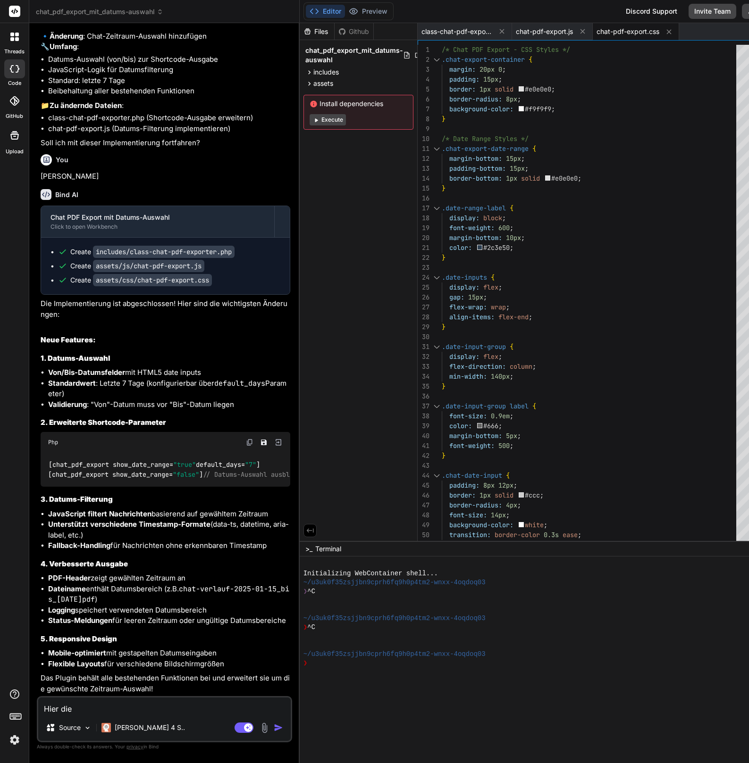
type textarea "x"
type textarea "Hier die ak"
type textarea "x"
type textarea "Hier die akt"
type textarea "x"
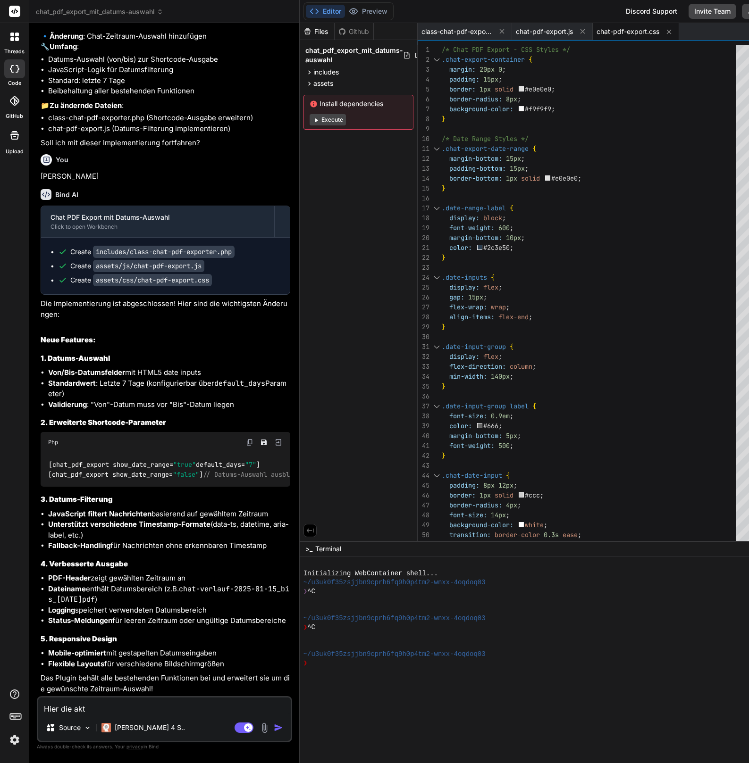
type textarea "Hier die aktu"
type textarea "x"
type textarea "Hier die aktue"
type textarea "x"
type textarea "Hier die aktuel"
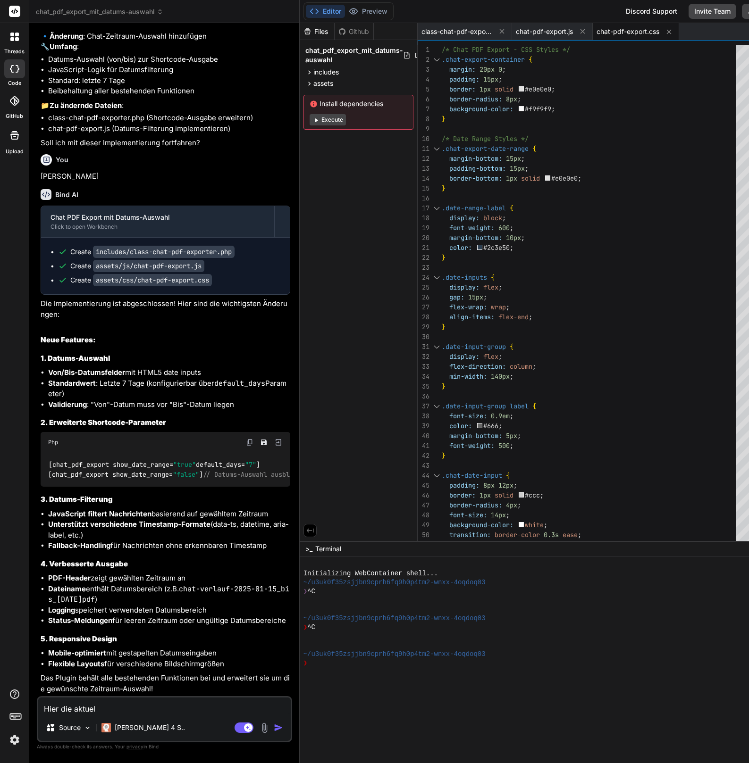
type textarea "x"
type textarea "Hier die aktuell"
type textarea "x"
type textarea "Hier die aktuelle"
type textarea "x"
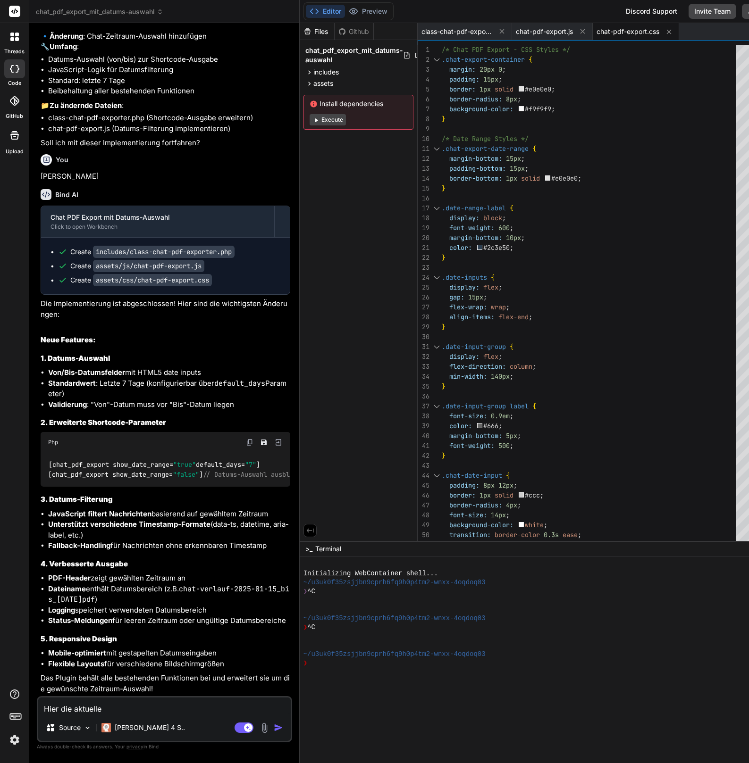
type textarea "Hier die aktuelle"
type textarea "x"
type textarea "Hier die aktuelle C"
type textarea "x"
type textarea "Hier die aktuelle CS"
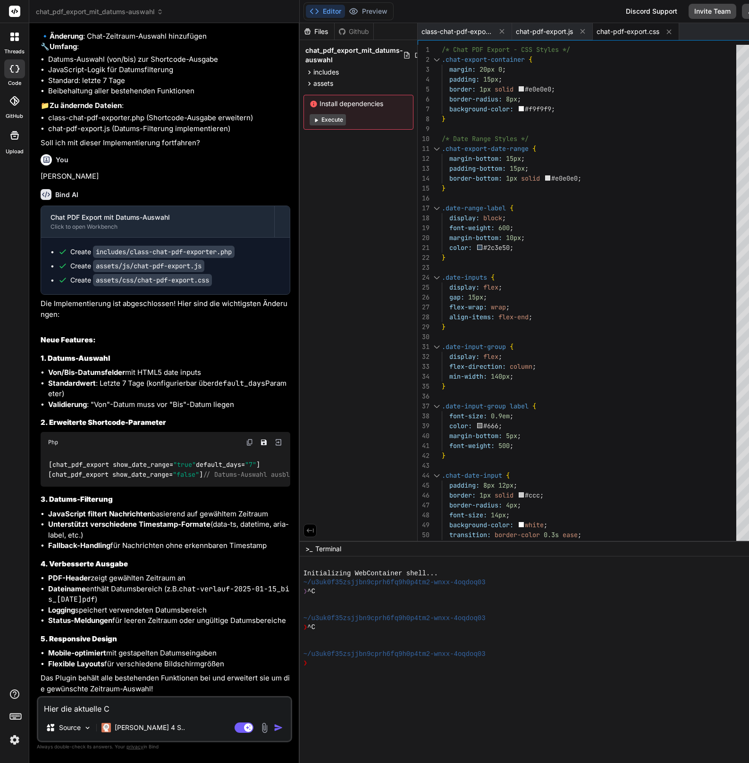
type textarea "x"
type textarea "Hier die aktuelle CSS"
type textarea "x"
type textarea "Hier die aktuelle CSS,"
type textarea "x"
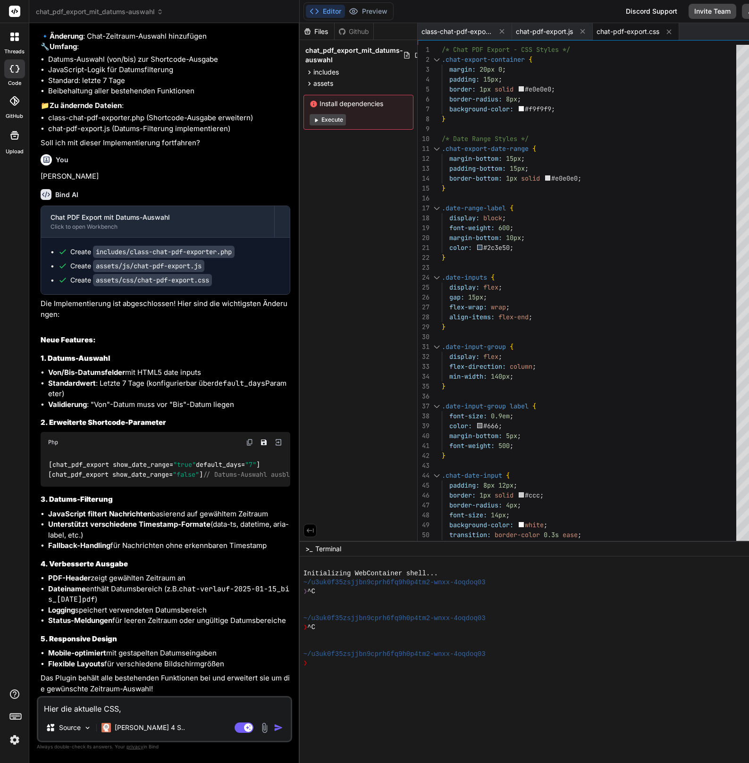
type textarea "Hier die aktuelle CSS,"
type textarea "x"
type textarea "Hier die aktuelle CSS, k"
type textarea "x"
type textarea "Hier die aktuelle CSS, ka"
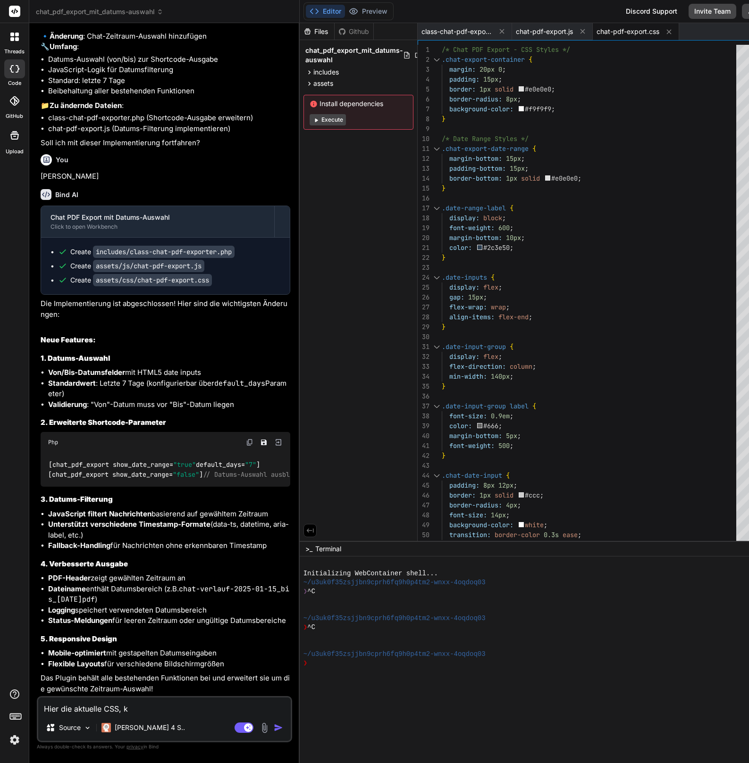
type textarea "x"
type textarea "Hier die aktuelle CSS, kan"
type textarea "x"
type textarea "Hier die aktuelle CSS, kann"
type textarea "x"
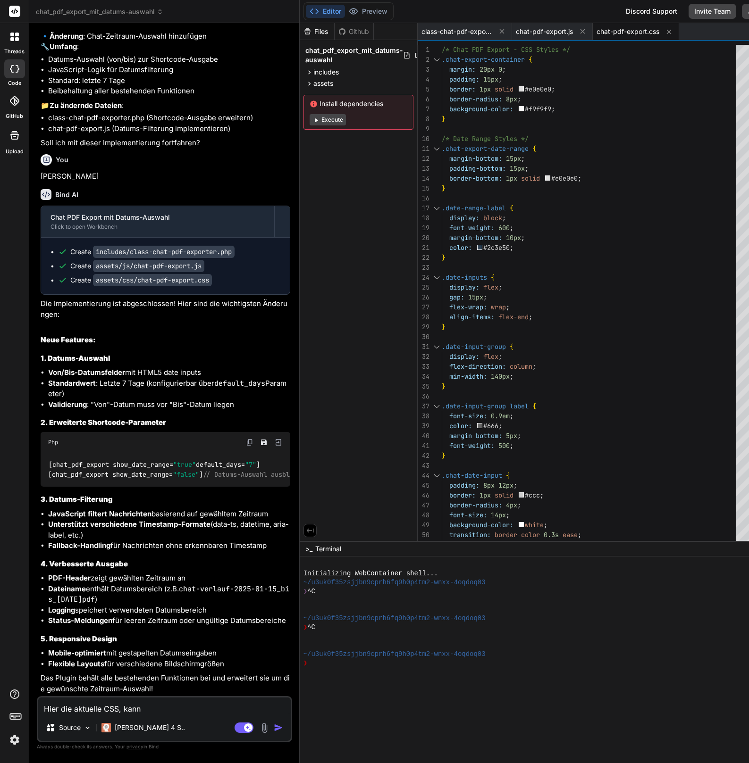
type textarea "Hier die aktuelle CSS, kanns"
type textarea "x"
type textarea "Hier die aktuelle CSS, kannst"
type textarea "x"
type textarea "Hier die aktuelle CSS, kannst"
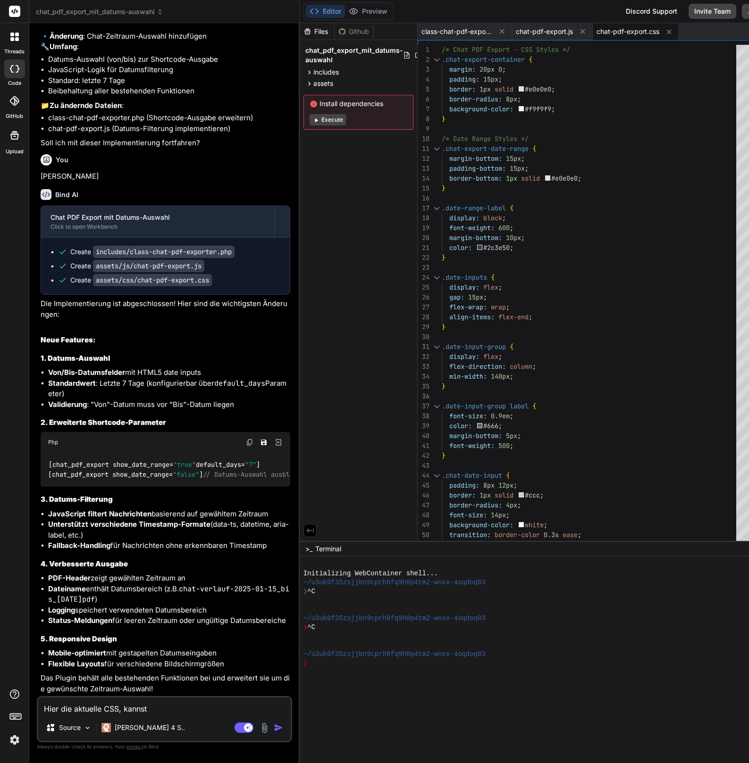
type textarea "x"
type textarea "Hier die aktuelle CSS, kannst d"
type textarea "x"
type textarea "Hier die aktuelle CSS, kannst du"
type textarea "x"
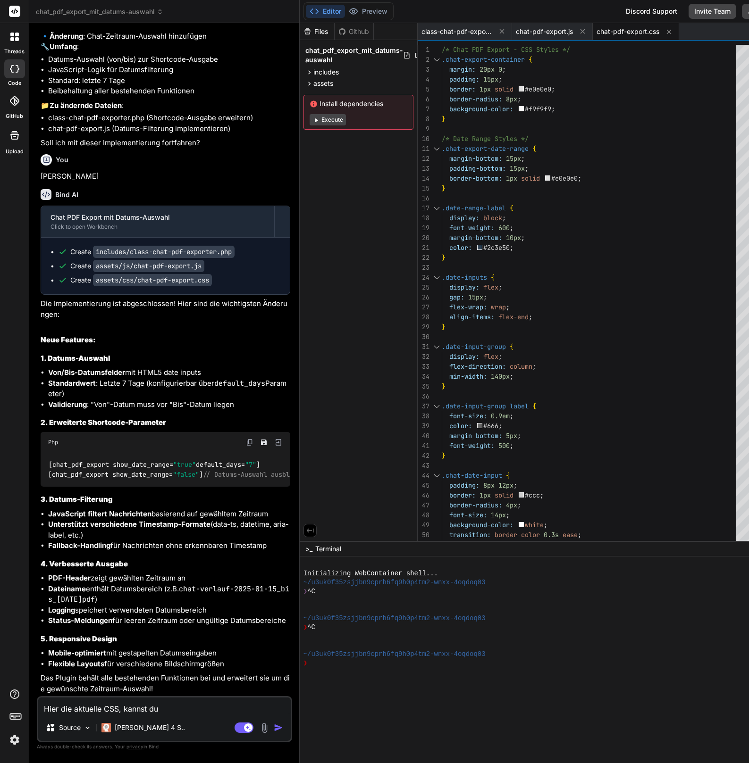
type textarea "Hier die aktuelle CSS, kannst du"
type textarea "x"
type textarea "Hier die aktuelle CSS, kannst du d"
type textarea "x"
type textarea "Hier die aktuelle CSS, kannst du di"
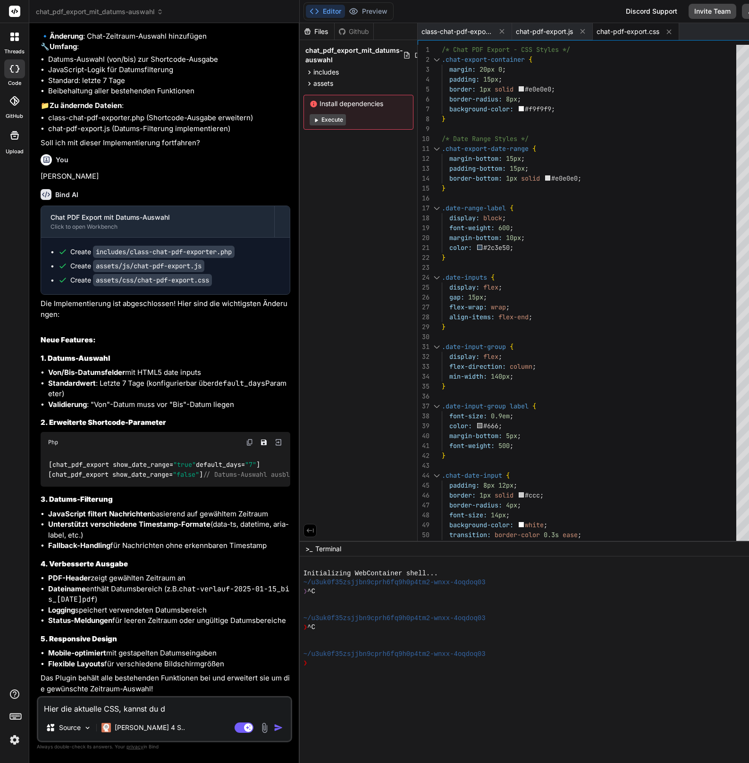
type textarea "x"
type textarea "Hier die aktuelle CSS, kannst du die"
type textarea "x"
type textarea "Hier die aktuelle CSS, kannst du dies"
type textarea "x"
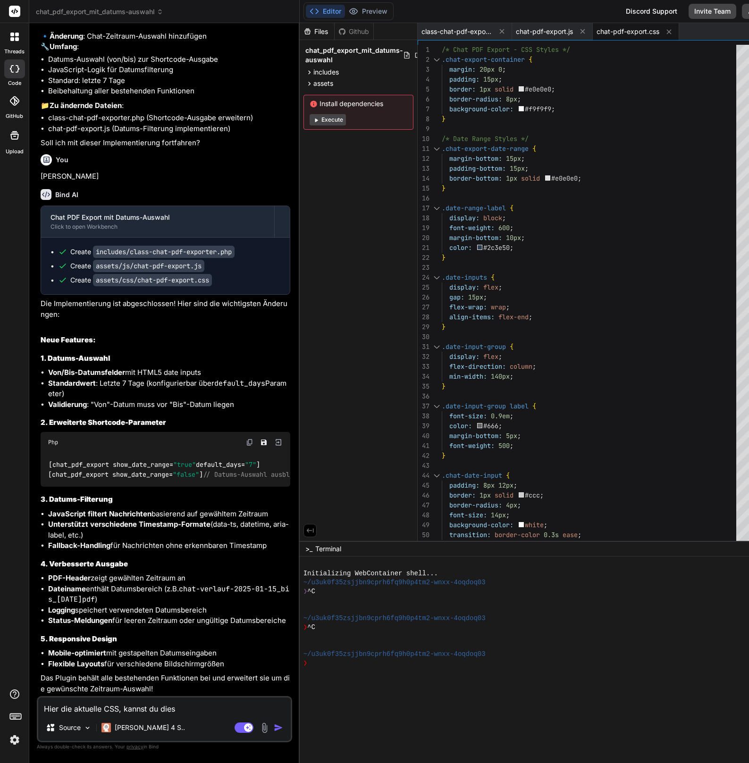
type textarea "Hier die aktuelle CSS, kannst du diese"
type textarea "x"
type textarea "Hier die aktuelle CSS, kannst du diese"
type textarea "x"
type textarea "Hier die aktuelle CSS, kannst du diese e"
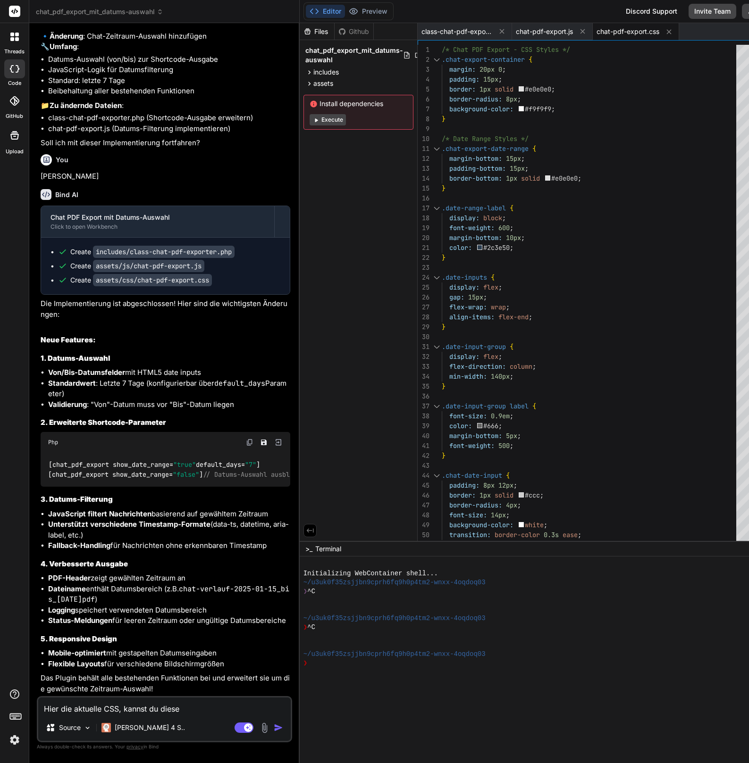
type textarea "x"
type textarea "Hier die aktuelle CSS, kannst du diese en"
type textarea "x"
type textarea "Hier die aktuelle CSS, kannst du diese ent"
type textarea "x"
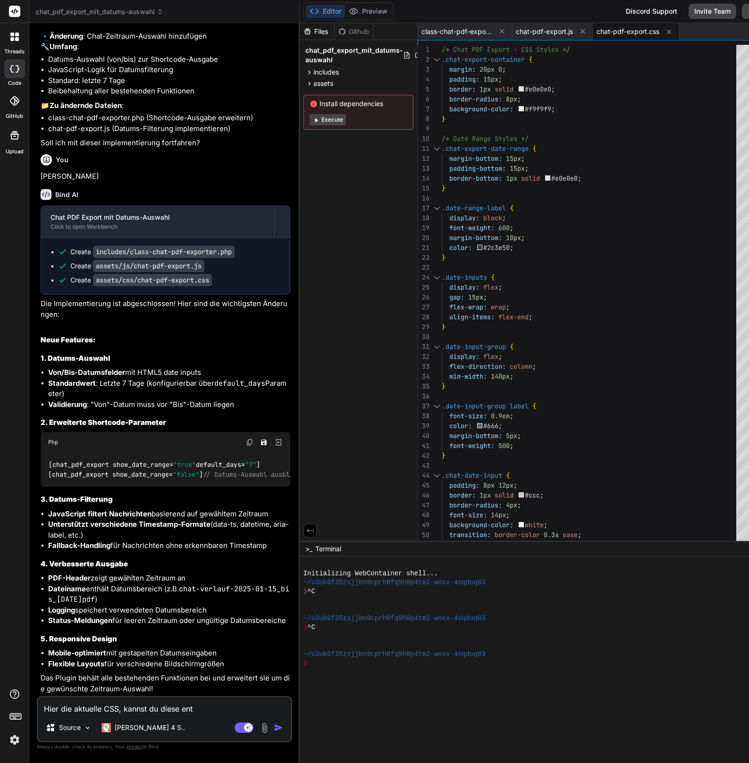
type textarea "Hier die aktuelle CSS, kannst du diese ents"
type textarea "x"
type textarea "Hier die aktuelle CSS, kannst du diese entsp"
type textarea "x"
type textarea "Hier die aktuelle CSS, kannst du diese entspr"
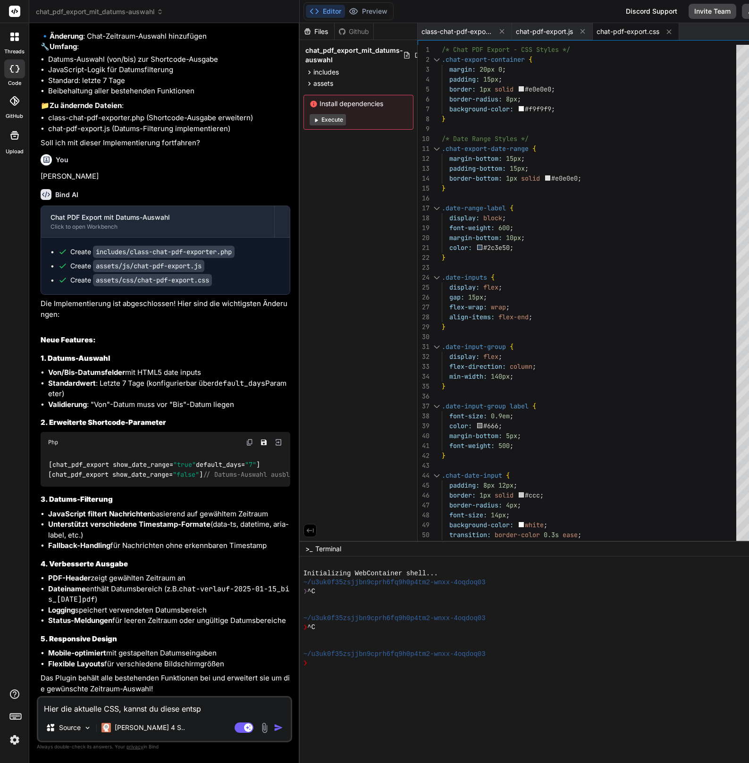
type textarea "x"
type textarea "Hier die aktuelle CSS, kannst du diese entspre"
type textarea "x"
type textarea "Hier die aktuelle CSS, kannst du diese entsprec"
type textarea "x"
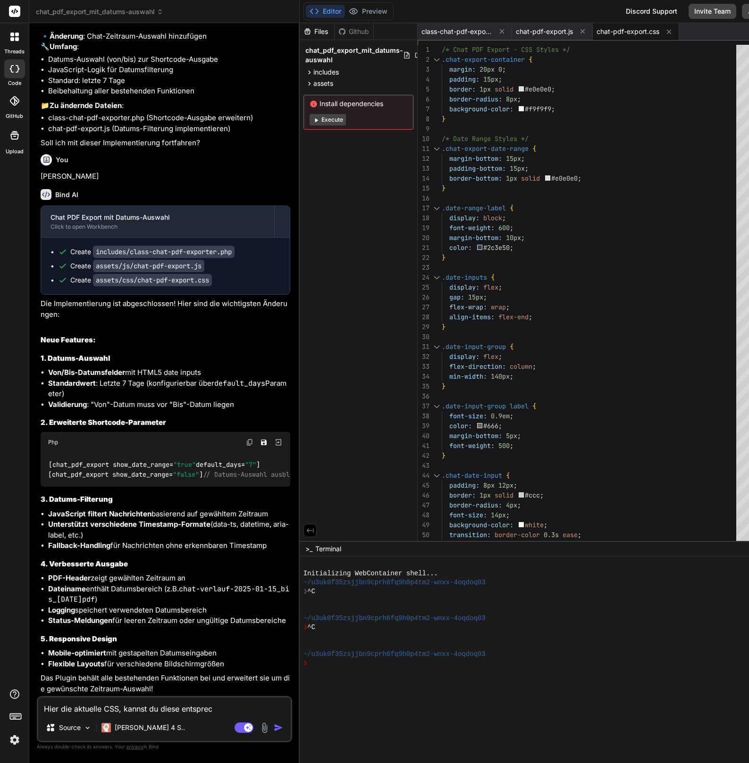
type textarea "Hier die aktuelle CSS, kannst du diese entsprech"
type textarea "x"
type textarea "Hier die aktuelle CSS, kannst du diese entspreche"
type textarea "x"
type textarea "Hier die aktuelle CSS, kannst du diese entsprechen"
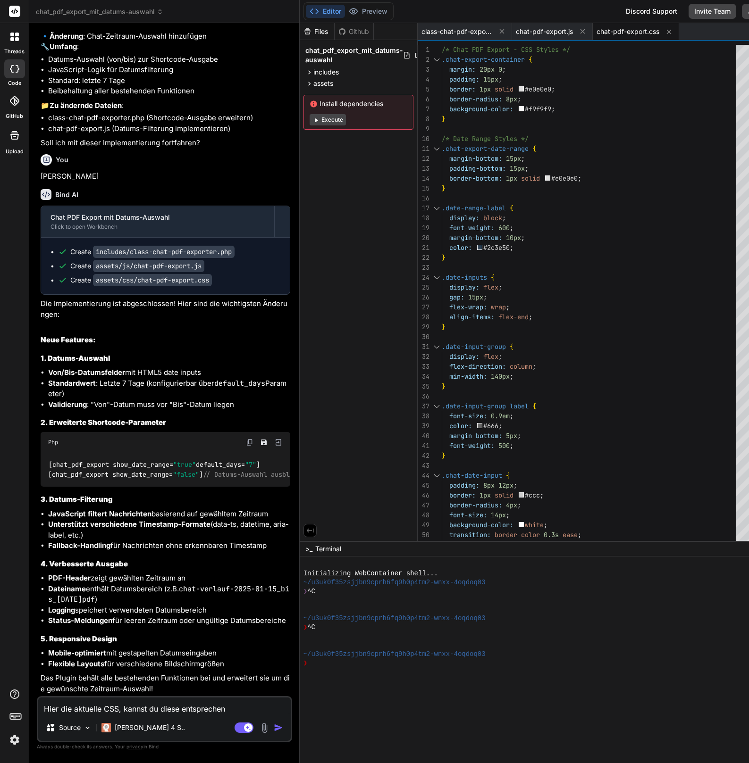
type textarea "x"
type textarea "Hier die aktuelle CSS, kannst du diese entsprechend"
type textarea "x"
type textarea "Hier die aktuelle CSS, kannst du diese entsprechend"
type textarea "x"
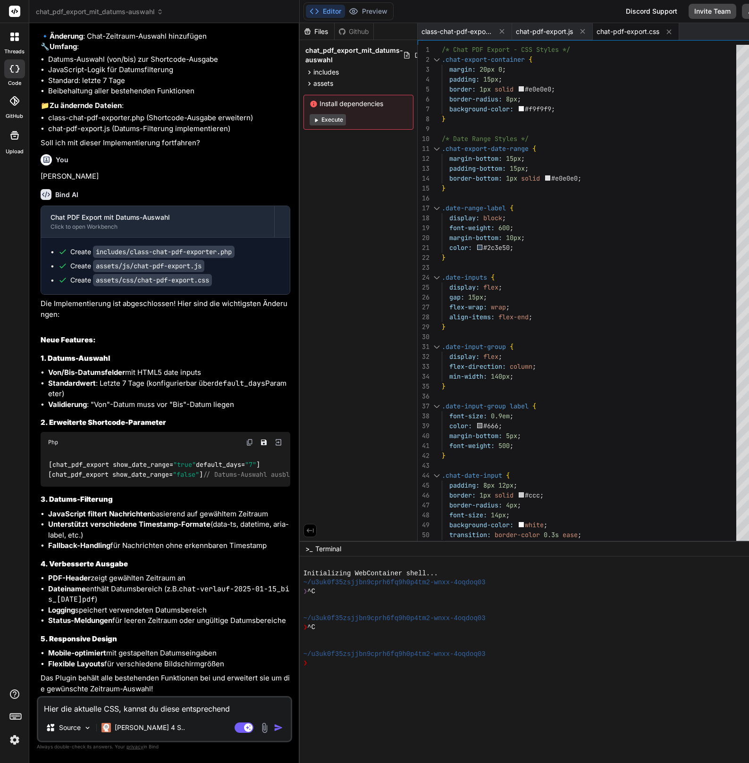
type textarea "Hier die aktuelle CSS, kannst du diese entsprechend k"
type textarea "x"
type textarea "Hier die aktuelle CSS, kannst du diese entsprechend ko"
type textarea "x"
type textarea "Hier die aktuelle CSS, kannst du diese entsprechend kom"
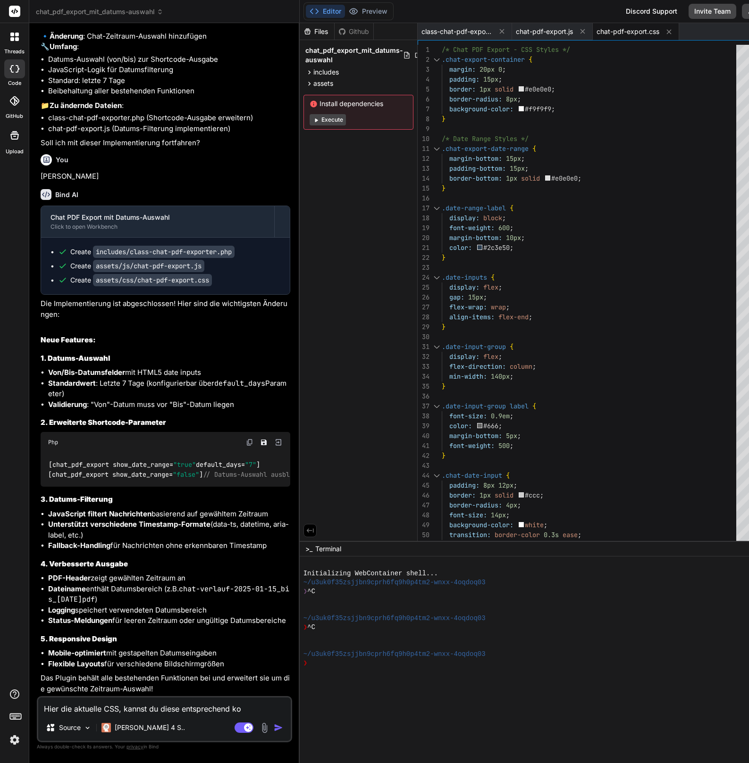
type textarea "x"
type textarea "Hier die aktuelle CSS, kannst du diese entsprechend komb"
type textarea "x"
type textarea "Hier die aktuelle CSS, kannst du diese entsprechend kombi"
type textarea "x"
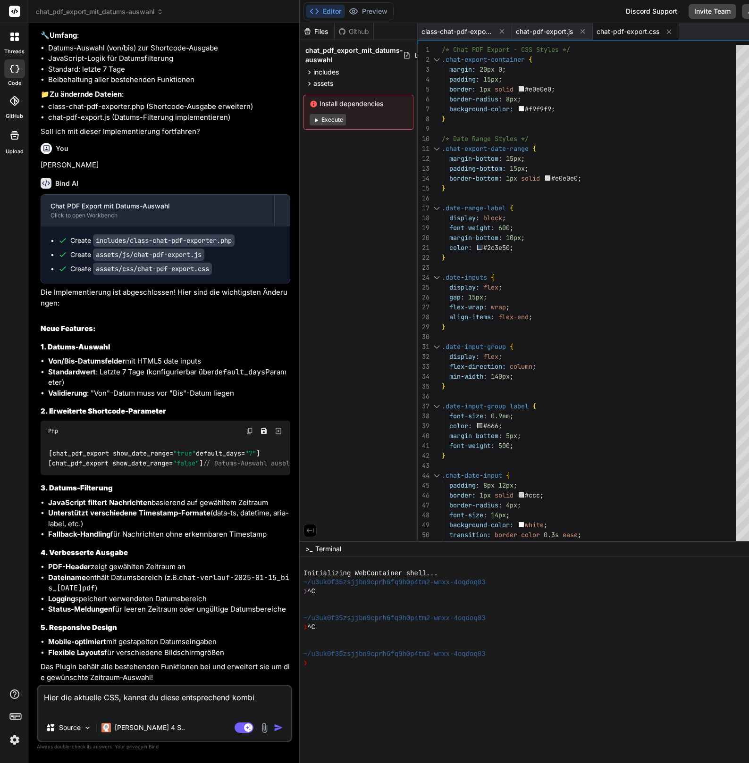
type textarea "Hier die aktuelle CSS, kannst du diese entsprechend kombin"
type textarea "x"
type textarea "Hier die aktuelle CSS, kannst du diese entsprechend kombini"
type textarea "x"
type textarea "Hier die aktuelle CSS, kannst du diese entsprechend kombinie"
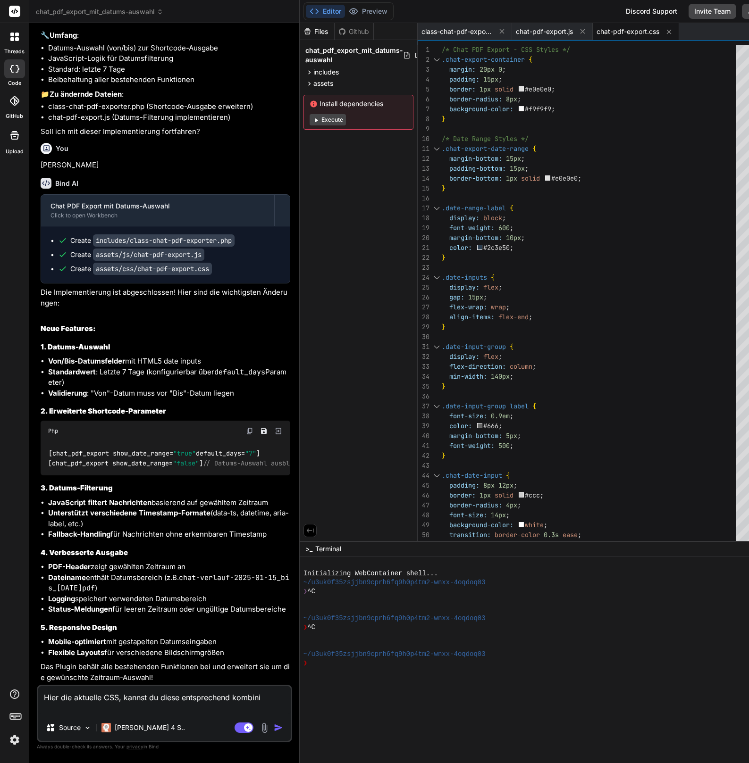
type textarea "x"
type textarea "Hier die aktuelle CSS, kannst du diese entsprechend kombinier"
type textarea "x"
type textarea "Hier die aktuelle CSS, kannst du diese entsprechend kombiniere"
type textarea "x"
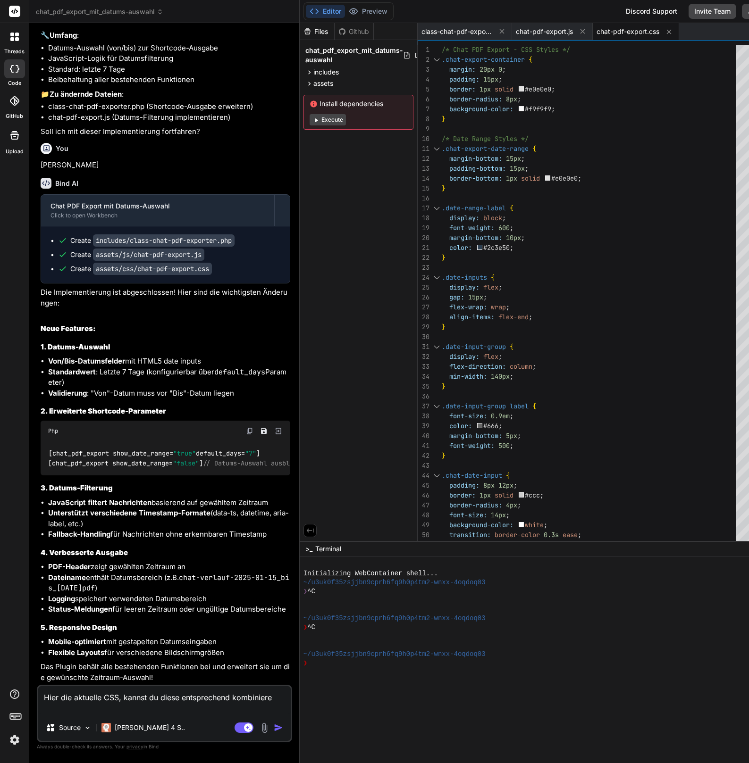
type textarea "Hier die aktuelle CSS, kannst du diese entsprechend kombinieren"
type textarea "x"
type textarea "Hier die aktuelle CSS, kannst du diese entsprechend kombinieren?"
type textarea "x"
type textarea "Hier die aktuelle CSS, kannst du diese entsprechend kombinieren?"
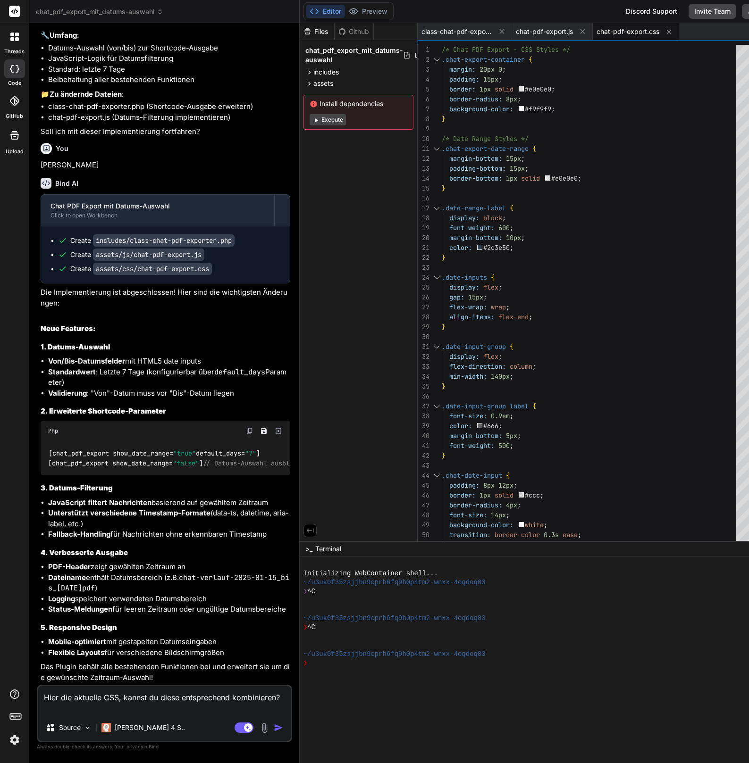
type textarea "x"
paste textarea "/* Chat PDF Export Styles - Vereinfachte Buttons */ .chat-export-container { di…"
type textarea "Hier die aktuelle CSS, kannst du diese entsprechend kombinieren? /* Chat PDF Ex…"
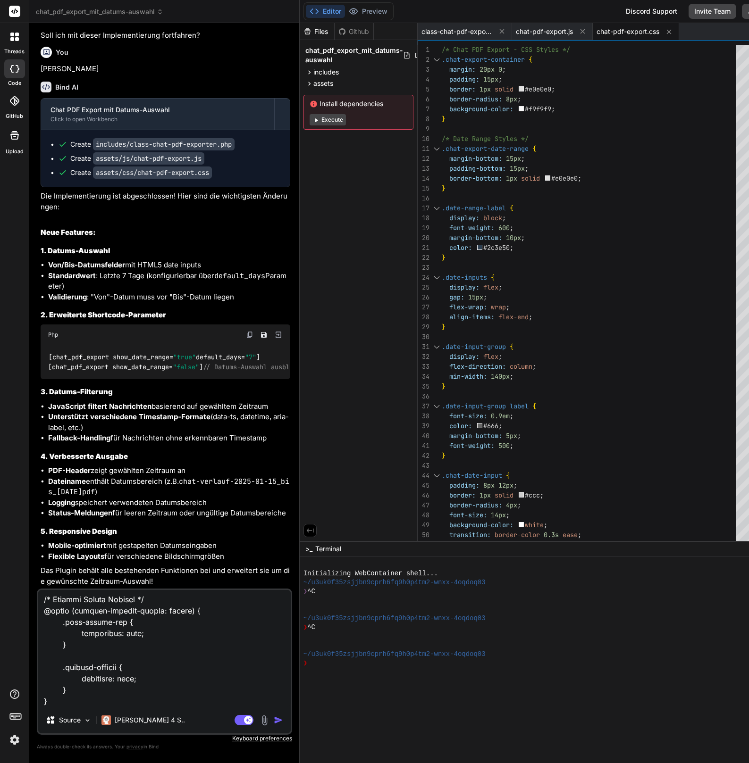
type textarea "x"
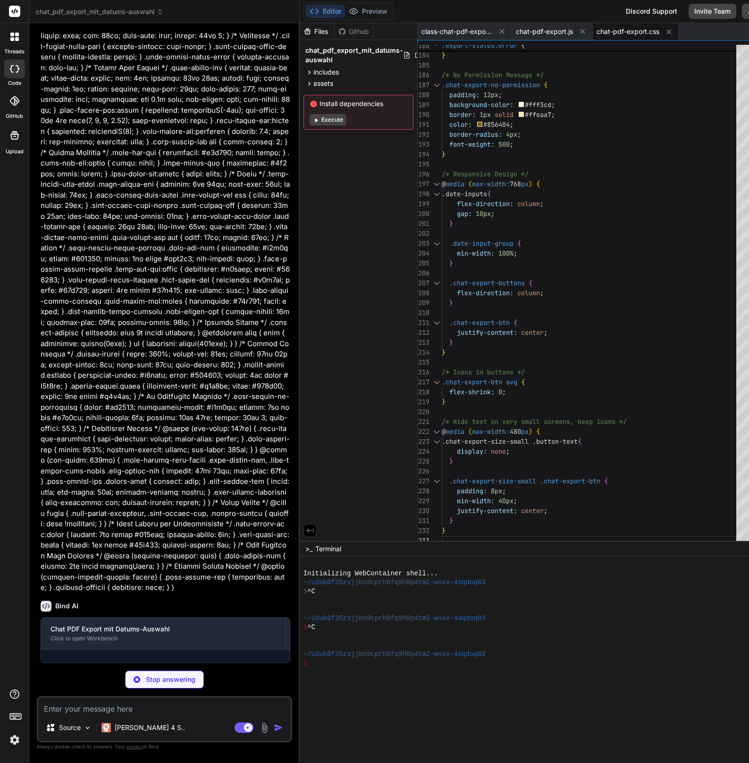
scroll to position [6624, 0]
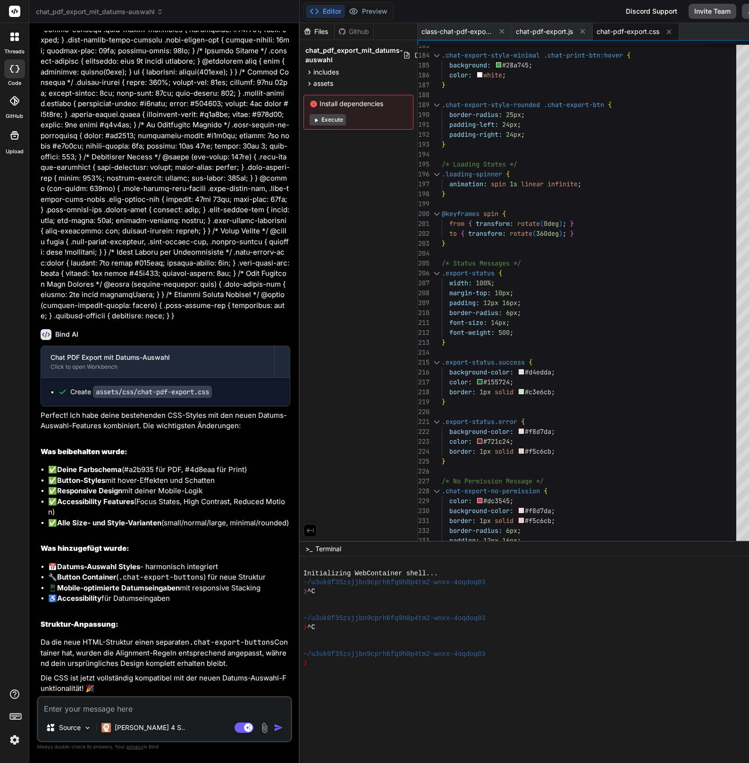
type textarea "x"
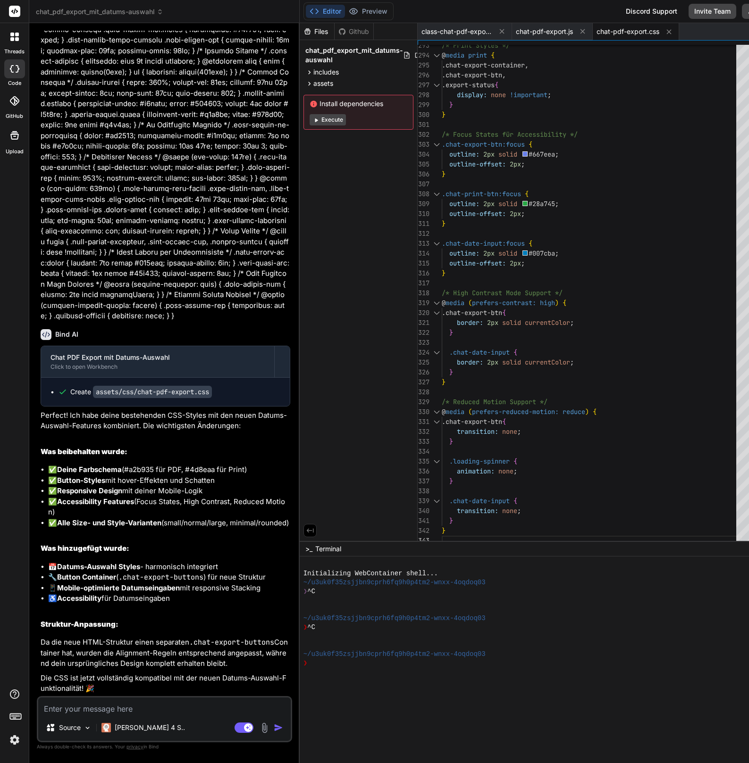
type textarea "/* Chat PDF Export - CSS Styles */ .chat-export-container { margin: 20px 0; pad…"
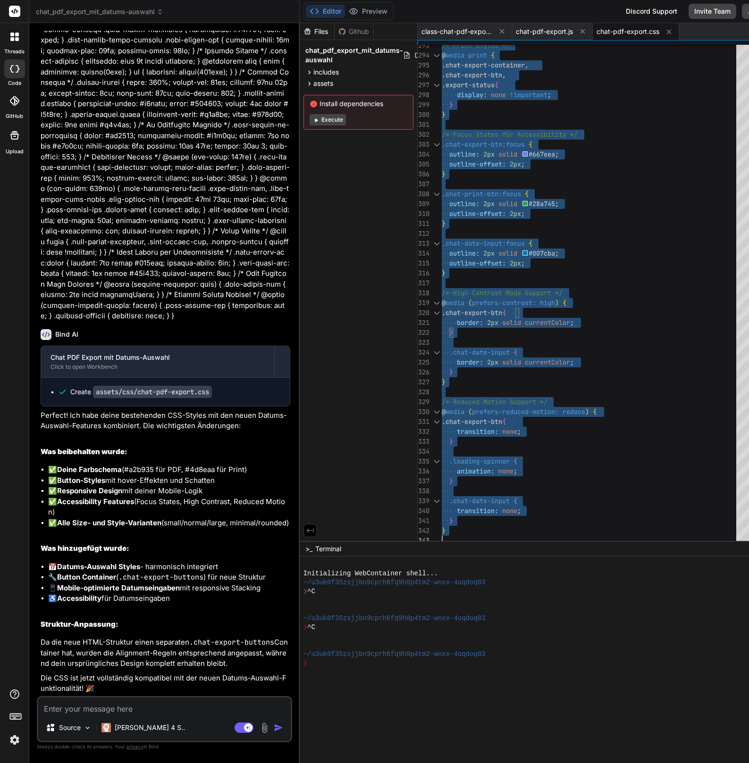
scroll to position [0, 0]
click at [112, 580] on textarea at bounding box center [164, 706] width 252 height 17
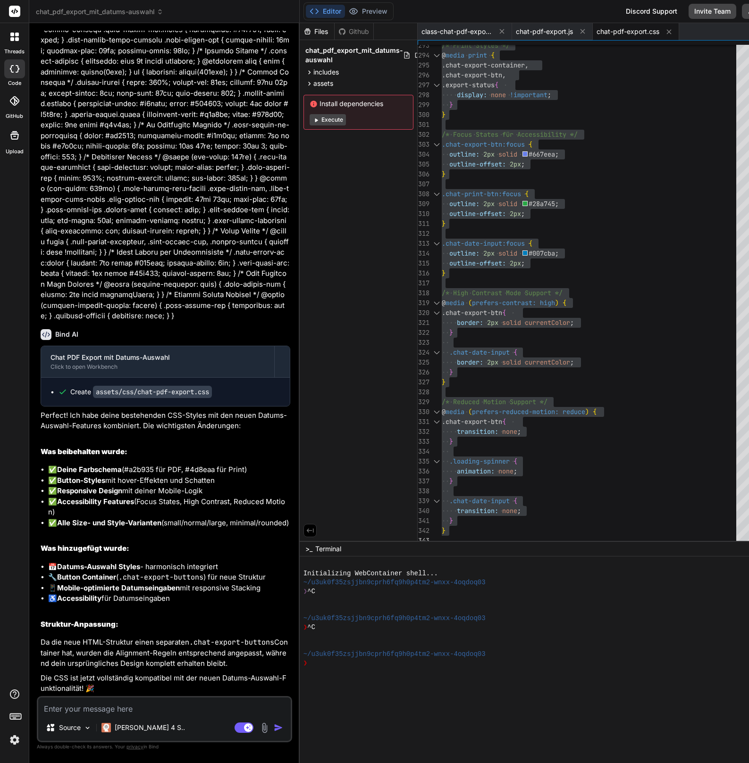
type textarea "O"
type textarea "x"
type textarea "Ok"
type textarea "x"
type textarea "Ok,"
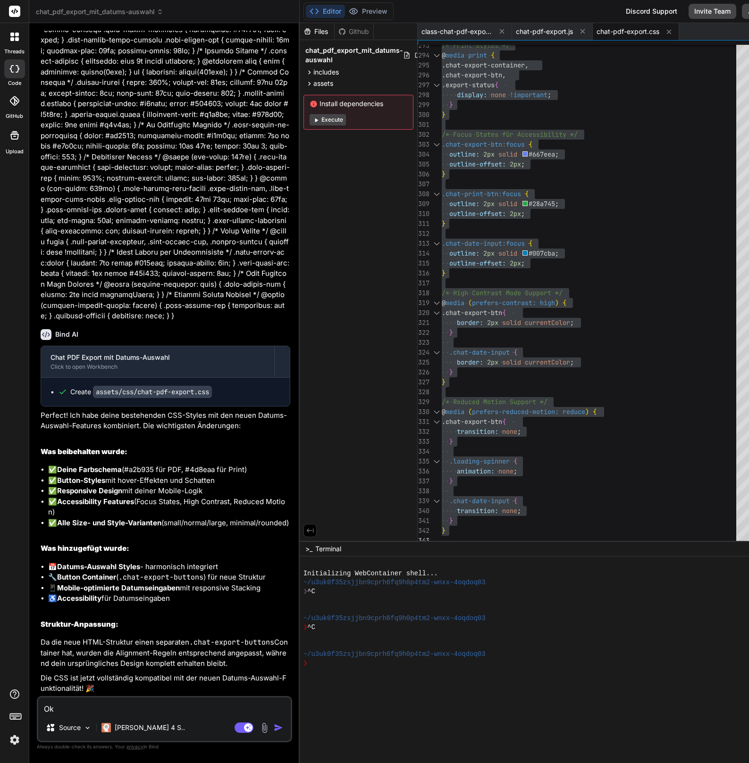
type textarea "x"
type textarea "Ok,"
type textarea "x"
type textarea "Ok, d"
type textarea "x"
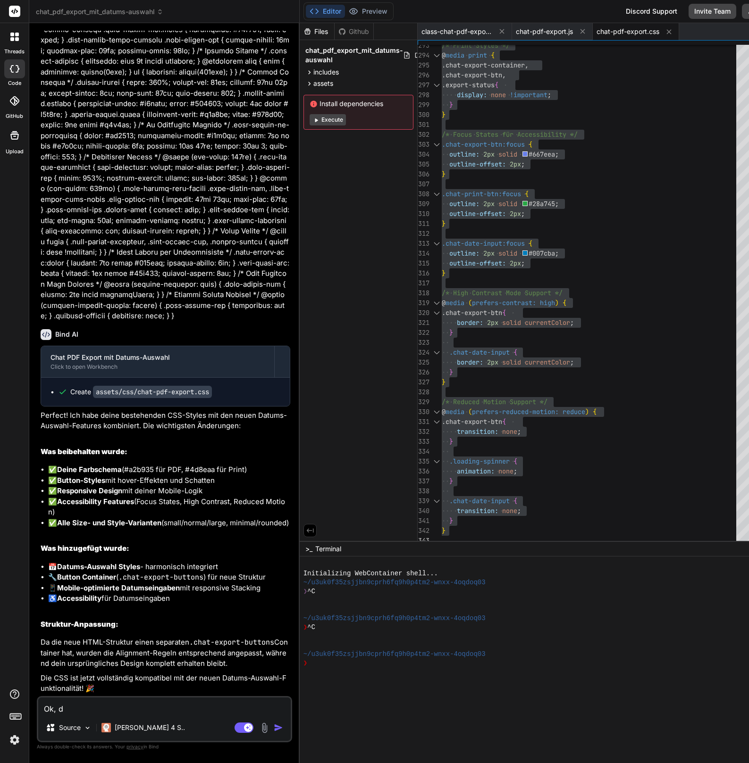
type textarea "Ok, di"
type textarea "x"
type textarea "Ok, die"
type textarea "x"
type textarea "Ok, die"
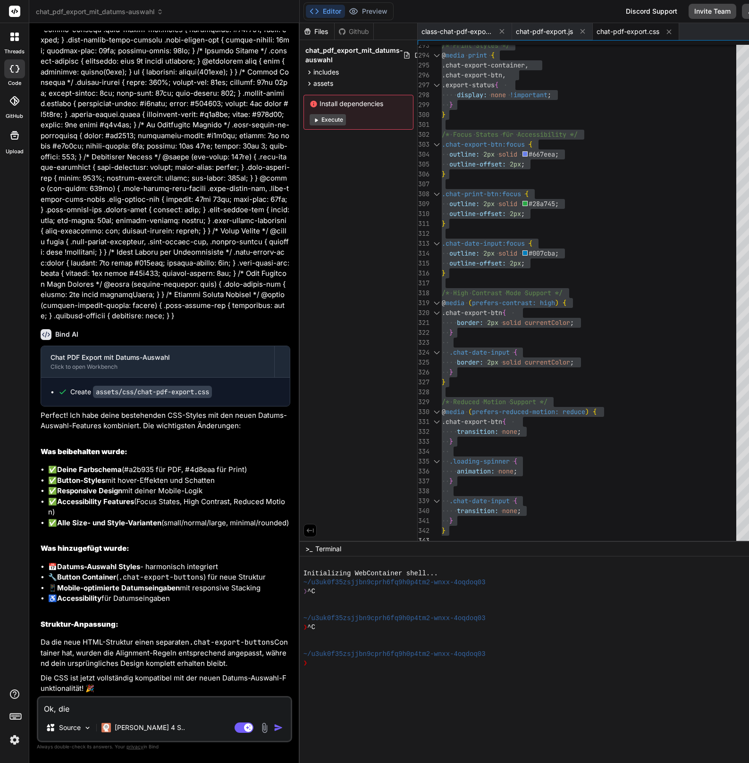
type textarea "x"
type textarea "Ok, die"
type textarea "x"
type textarea "Ok, di"
type textarea "x"
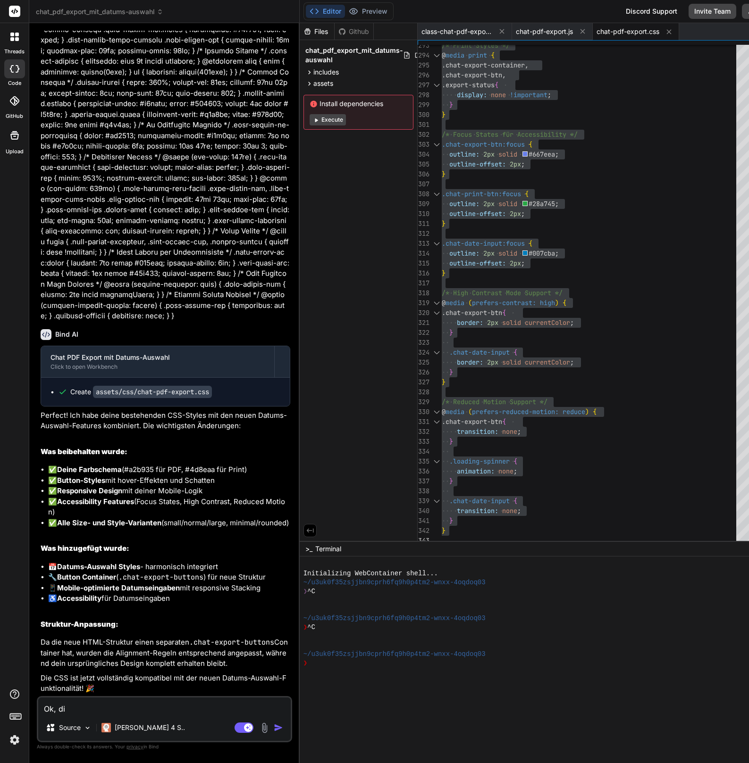
type textarea "Ok, d"
type textarea "x"
type textarea "Ok, de"
type textarea "x"
type textarea "Ok, der"
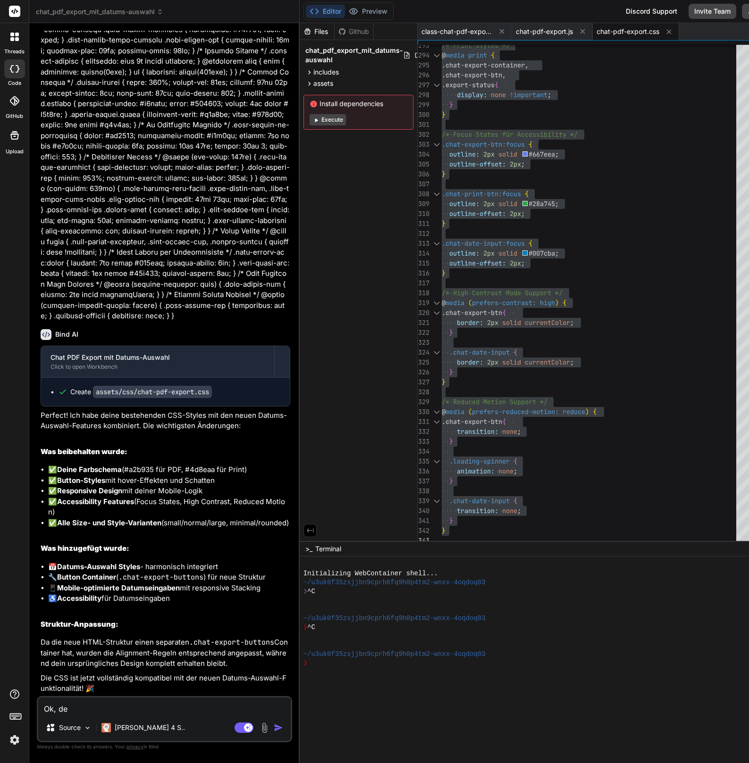
type textarea "x"
type textarea "Ok, der"
type textarea "x"
type textarea "Ok, der Z"
type textarea "x"
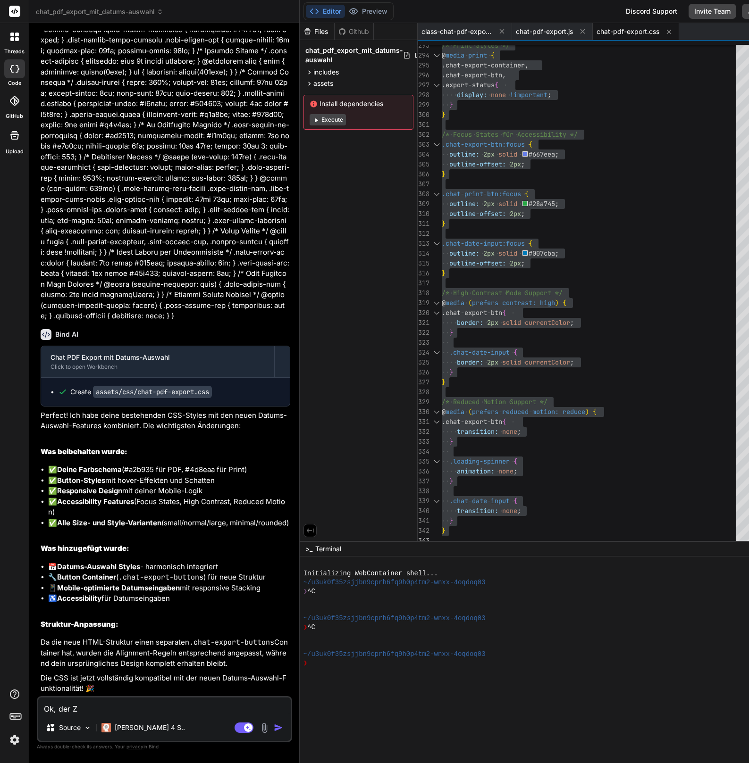
type textarea "Ok, der Ze"
type textarea "x"
type textarea "Ok, der Zei"
type textarea "x"
type textarea "Ok, der Zeit"
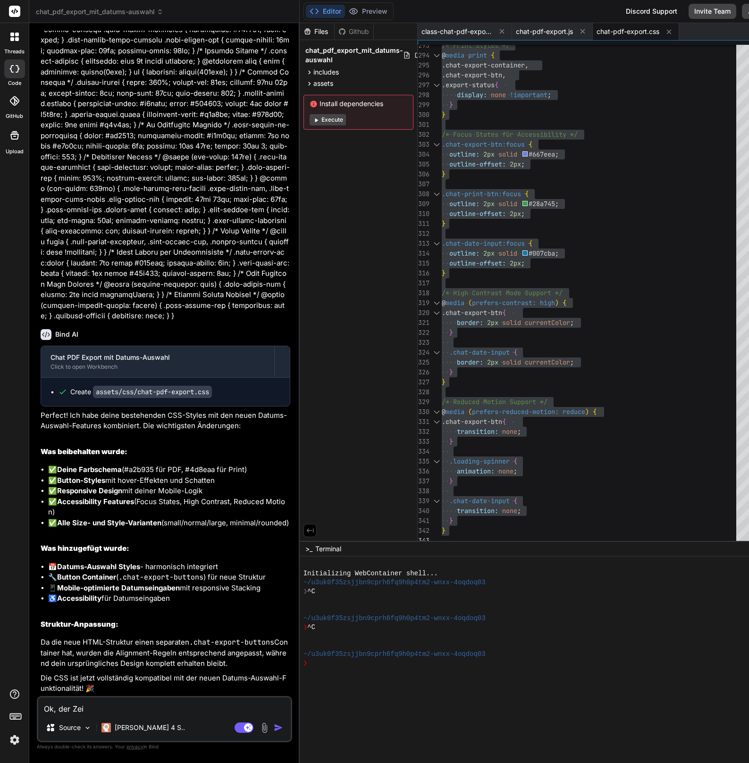
type textarea "x"
type textarea "Ok, der Zeitr"
type textarea "x"
type textarea "Ok, der Zeitrau"
type textarea "x"
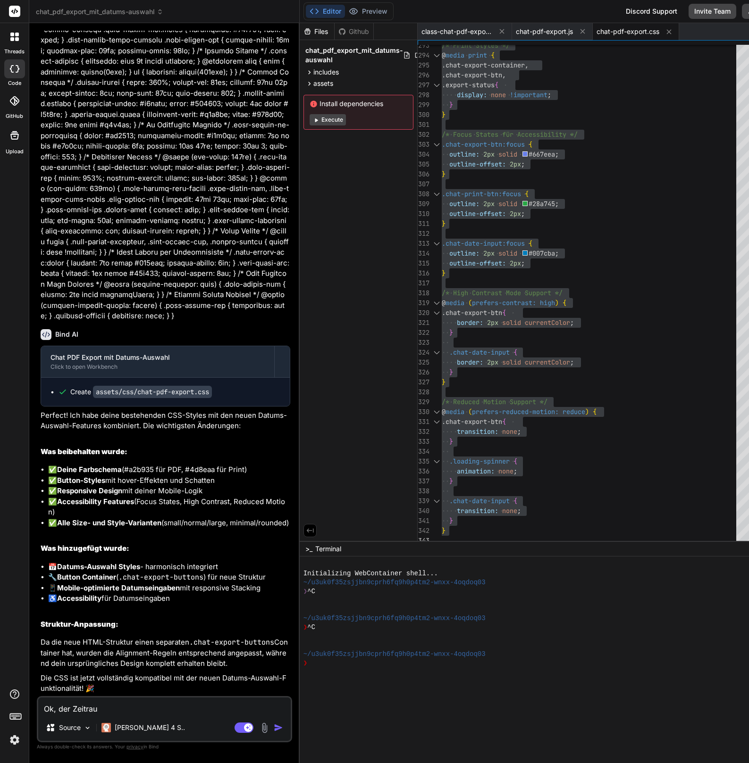
type textarea "Ok, der Zeitraum"
type textarea "x"
type textarea "Ok, der Zeitraum"
type textarea "x"
type textarea "Ok, der Zeitraum k"
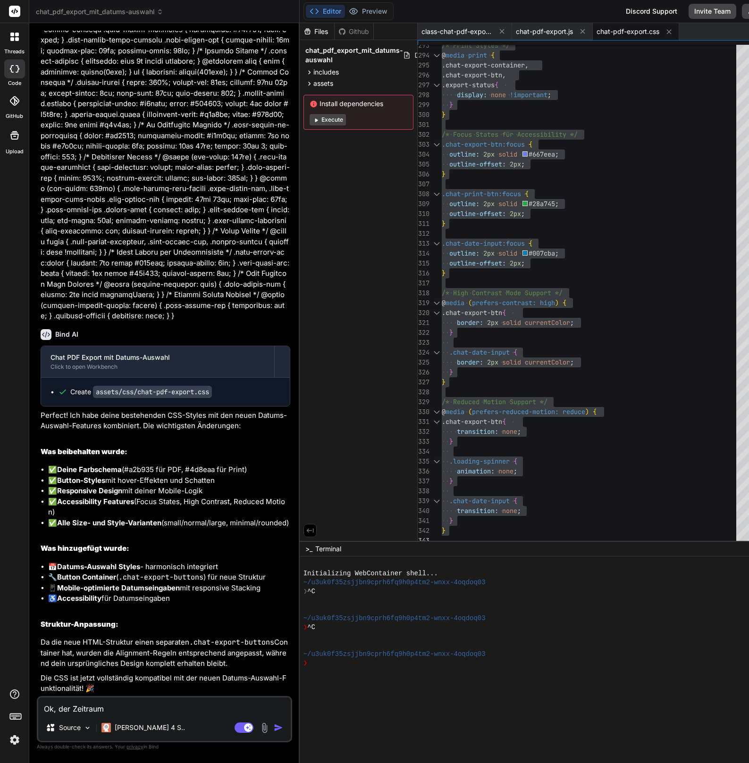
type textarea "x"
type textarea "Ok, der Zeitraum ka"
type textarea "x"
type textarea "Ok, der Zeitraum kan"
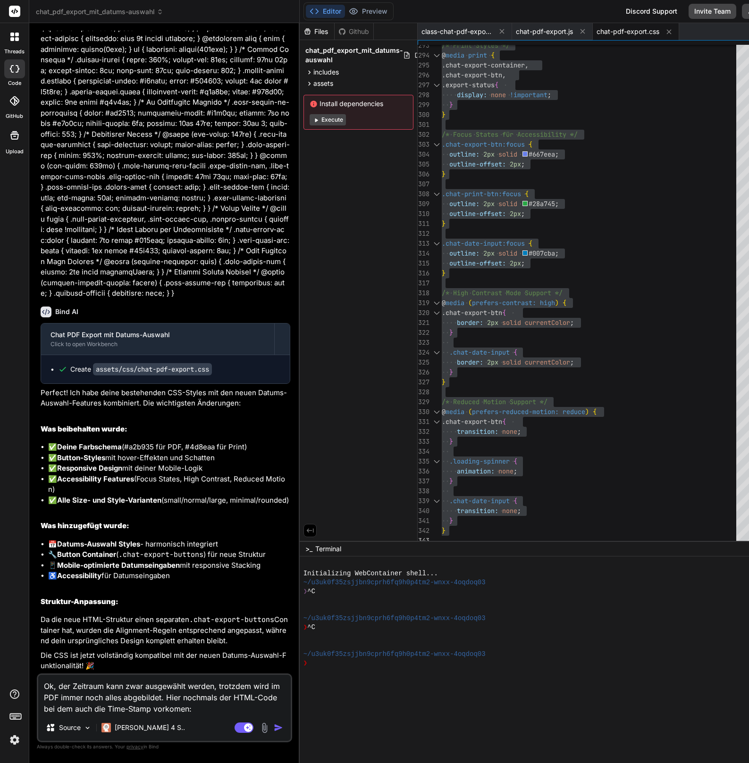
paste textarea "<div class="bm-list-content"><div class="bm-conversation-start"><span>Beginn de…"
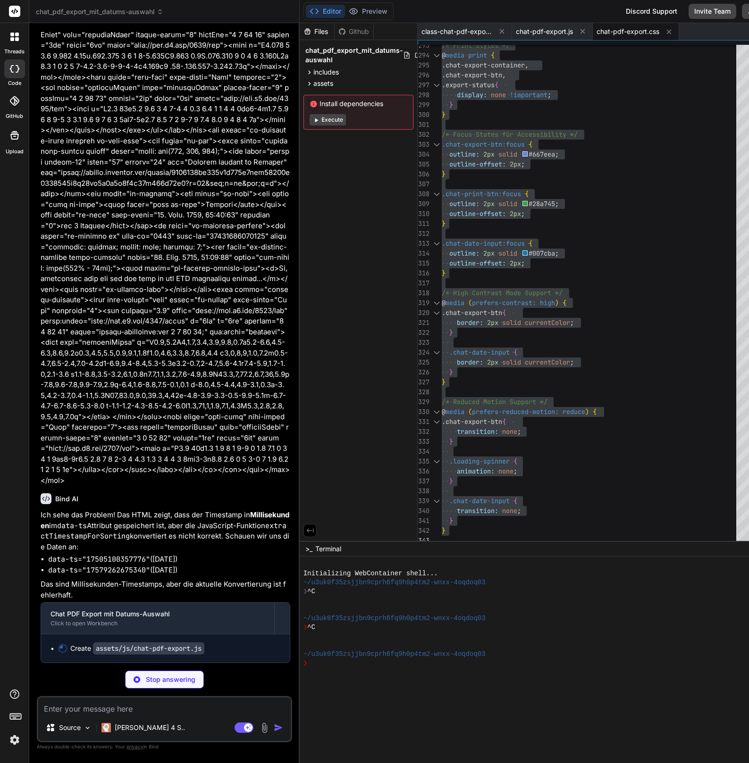
scroll to position [17023, 0]
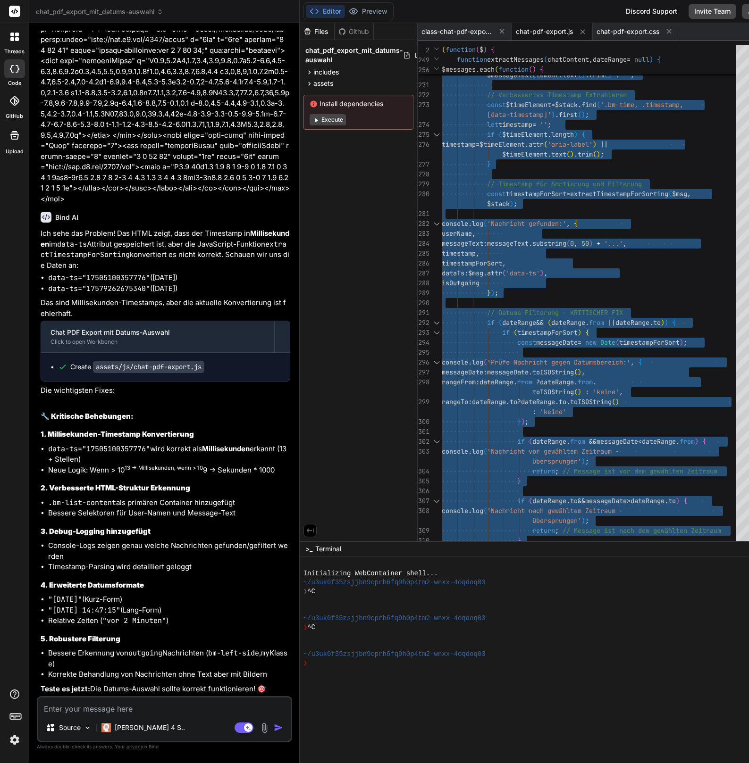
scroll to position [17337, 0]
click at [76, 580] on textarea at bounding box center [164, 706] width 252 height 17
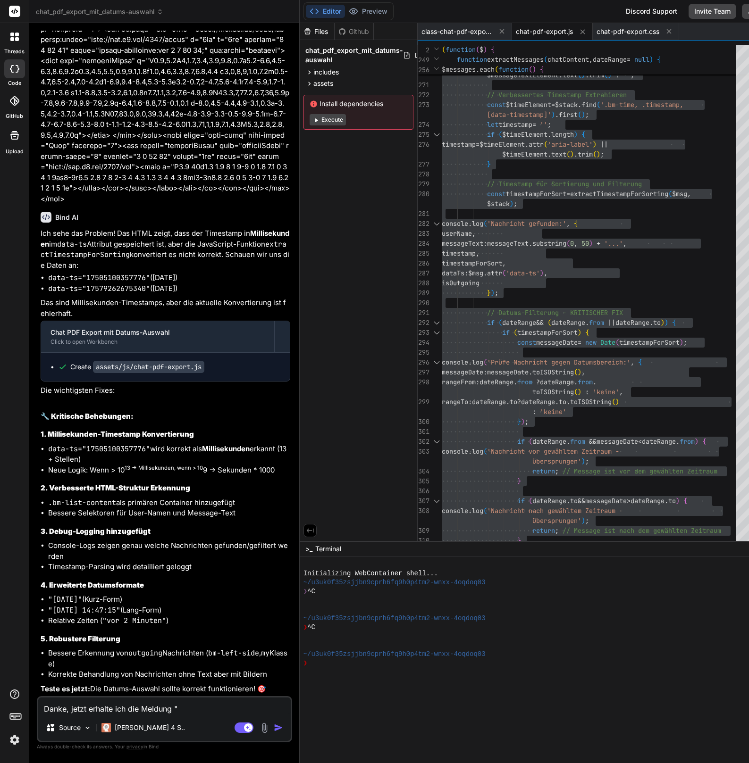
paste textarea "Keine Nachrichten im ausgewählten Zeitraum gefunden."
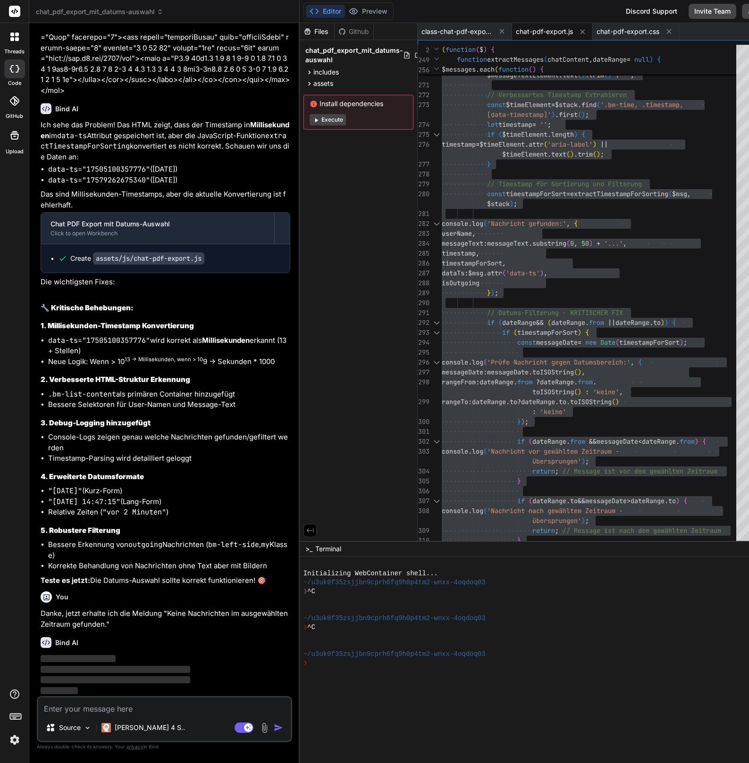
scroll to position [17445, 0]
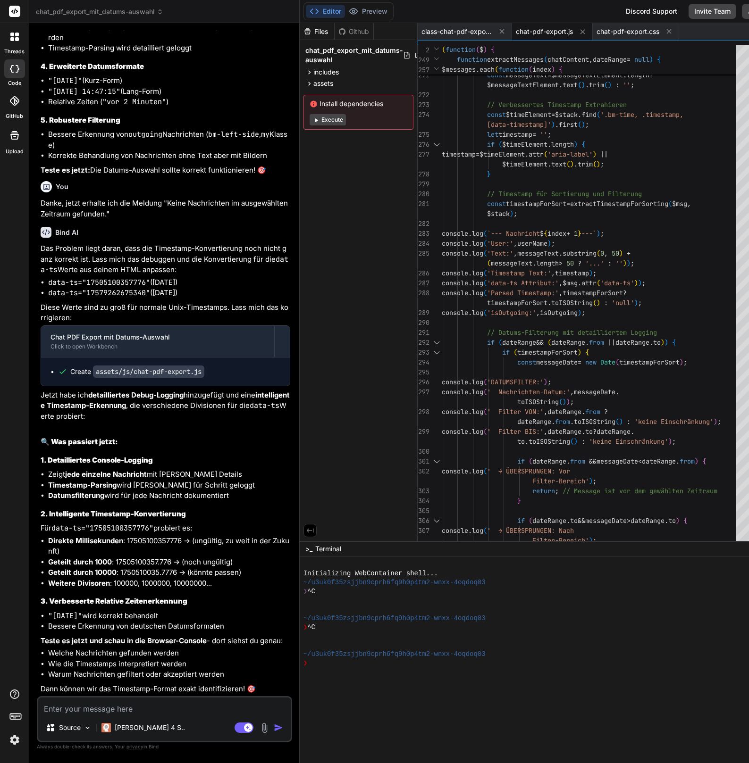
scroll to position [17866, 0]
click at [438, 28] on span "class-chat-pdf-exporter.php" at bounding box center [456, 31] width 71 height 9
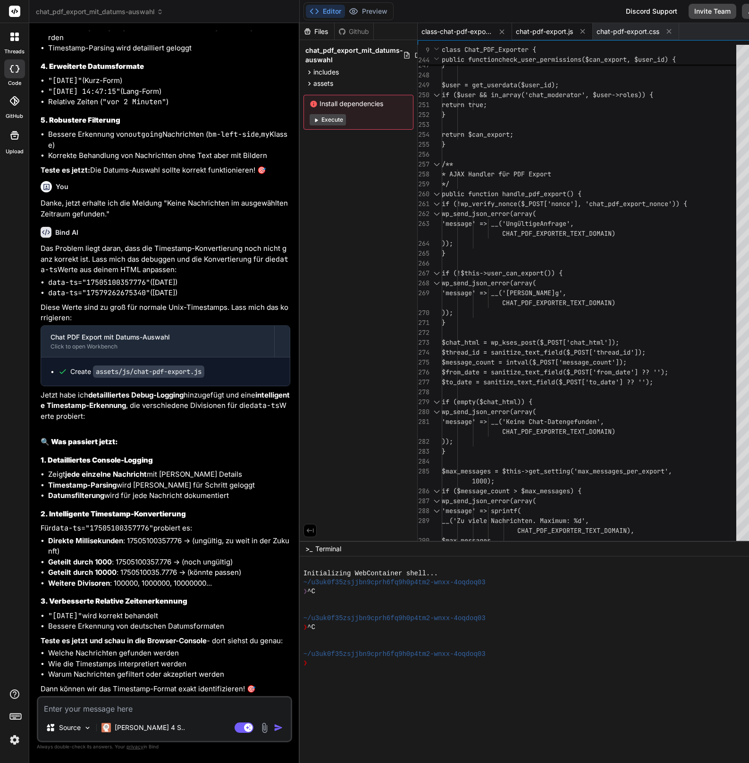
click at [521, 33] on span "chat-pdf-export.js" at bounding box center [544, 31] width 57 height 9
